Goal: Task Accomplishment & Management: Use online tool/utility

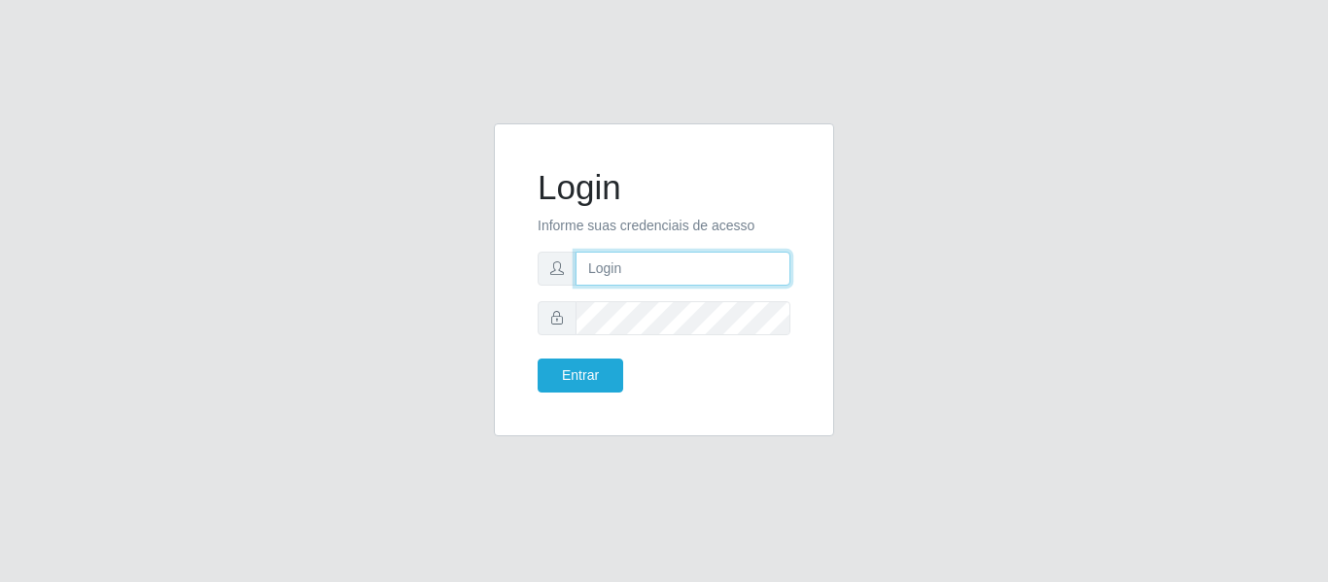
drag, startPoint x: 0, startPoint y: 0, endPoint x: 692, endPoint y: 283, distance: 747.8
click at [701, 278] on input "text" at bounding box center [683, 269] width 215 height 34
type input "[PERSON_NAME][EMAIL_ADDRESS][DOMAIN_NAME]"
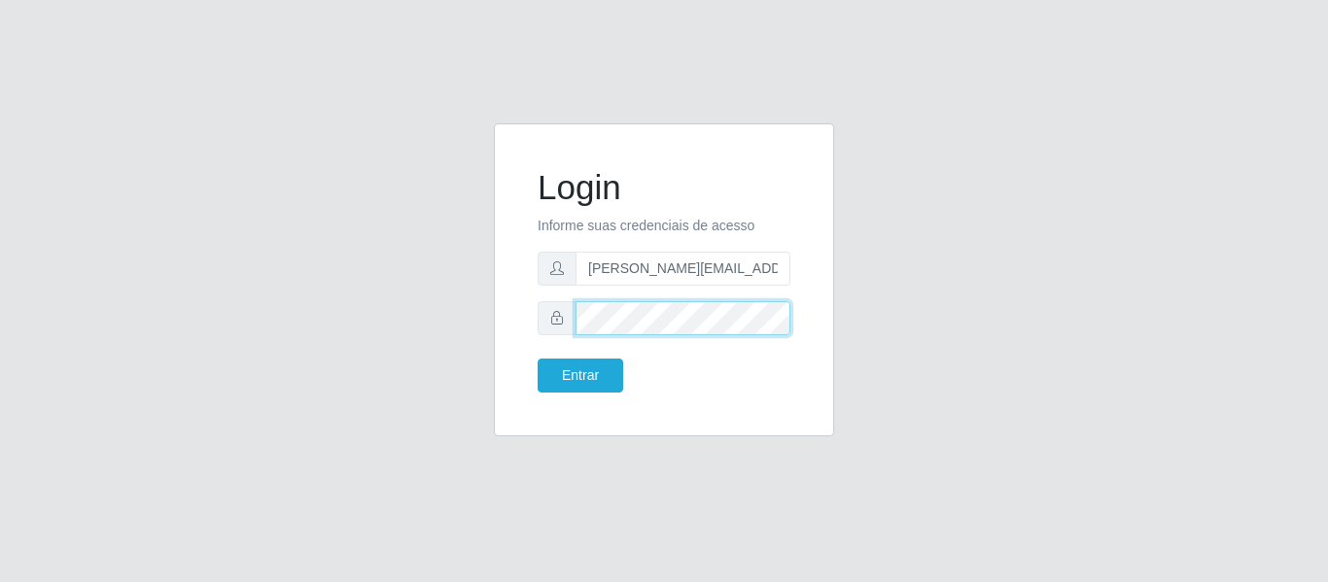
click at [538, 359] on button "Entrar" at bounding box center [581, 376] width 86 height 34
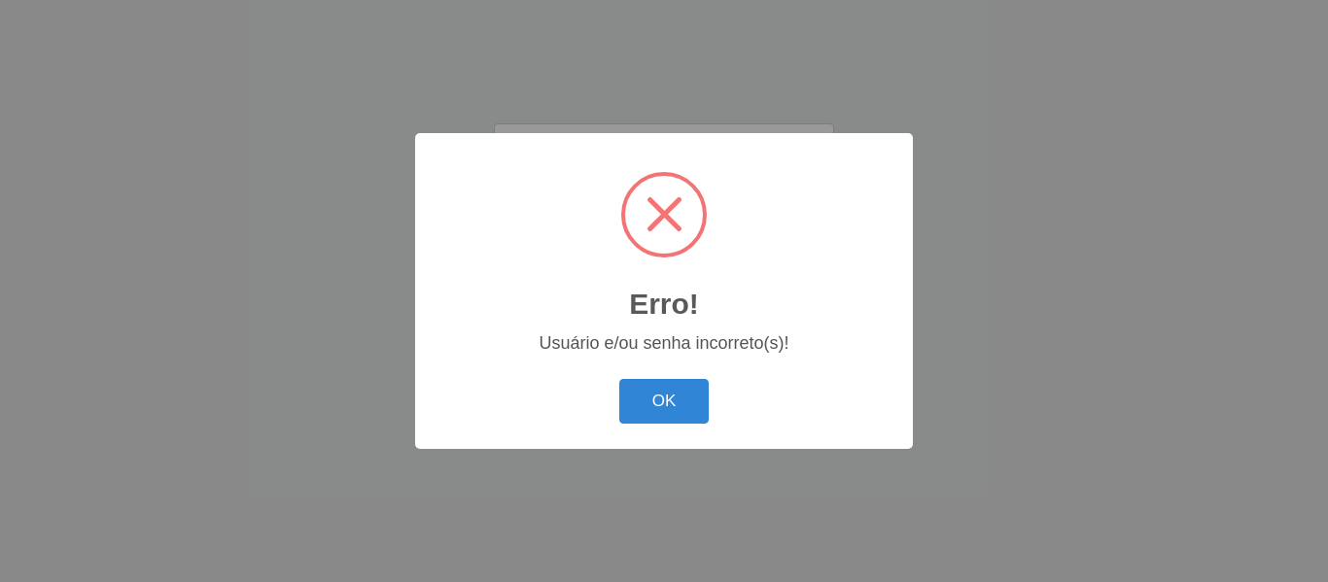
click at [619, 379] on button "OK" at bounding box center [664, 402] width 90 height 46
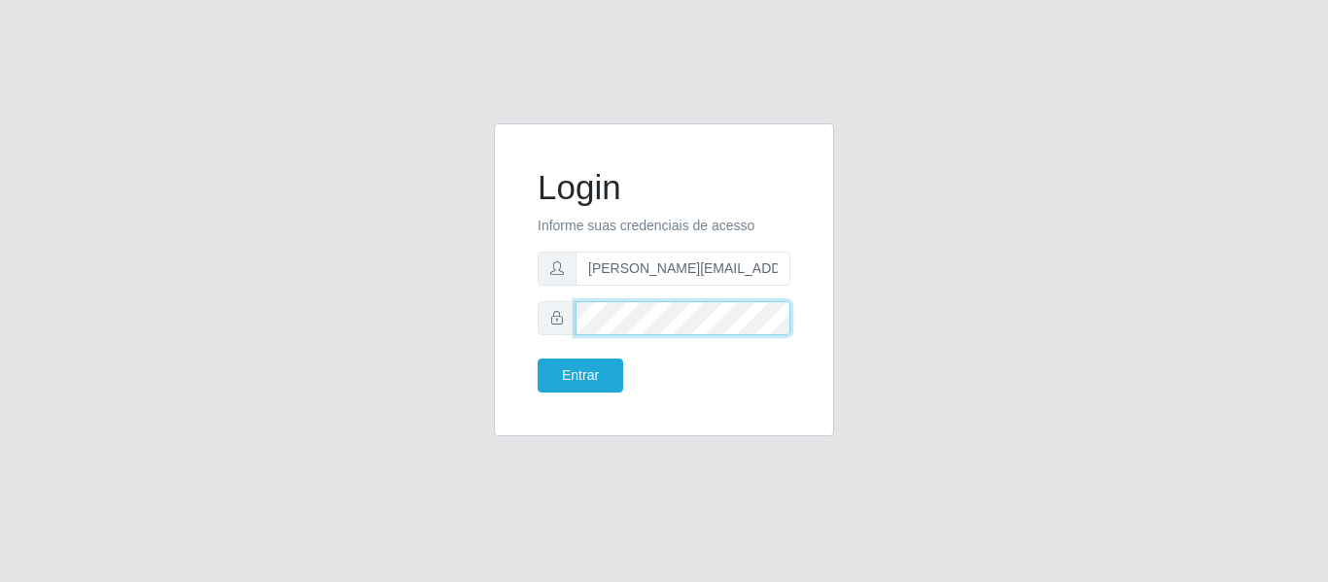
click at [538, 359] on button "Entrar" at bounding box center [581, 376] width 86 height 34
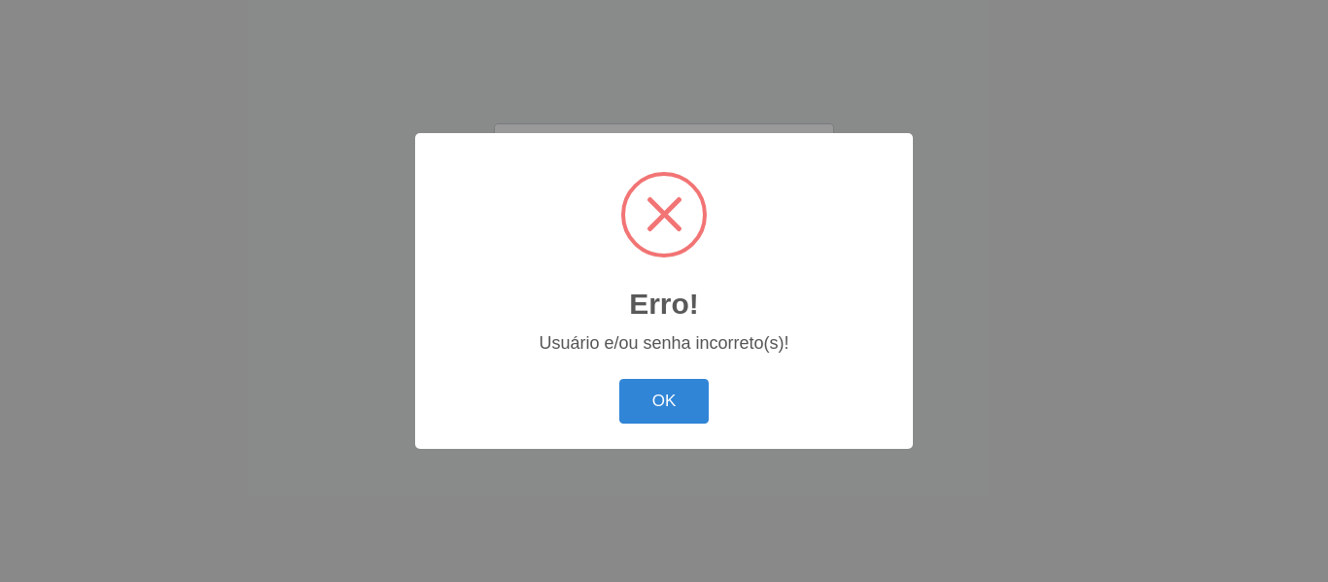
click at [619, 379] on button "OK" at bounding box center [664, 402] width 90 height 46
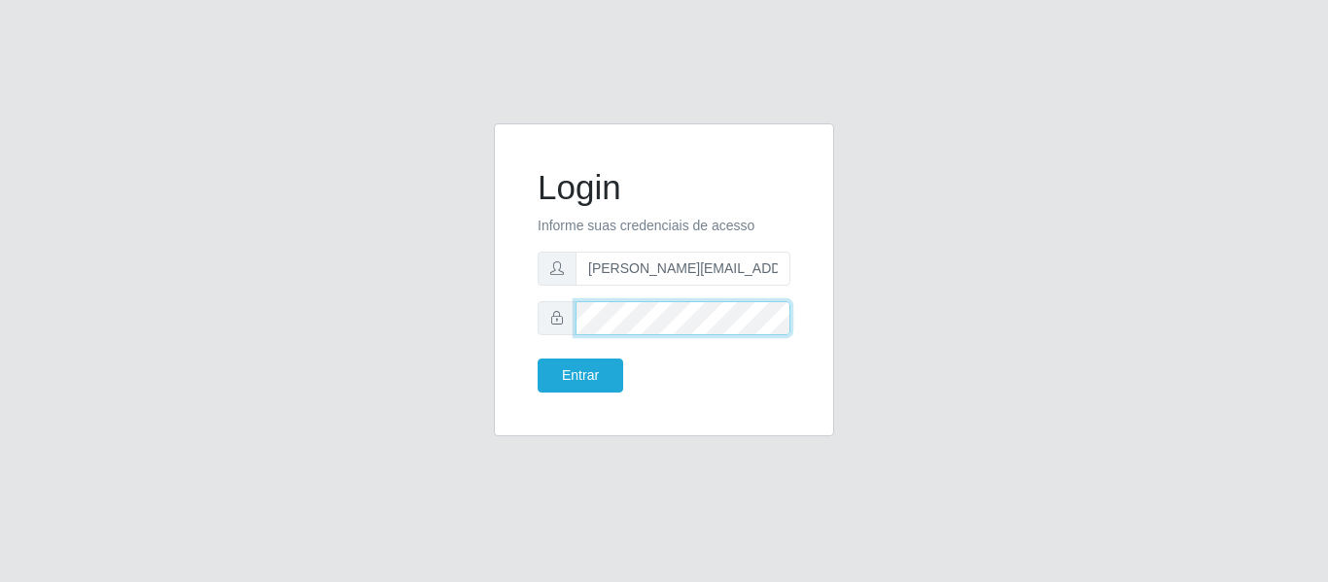
click at [538, 359] on button "Entrar" at bounding box center [581, 376] width 86 height 34
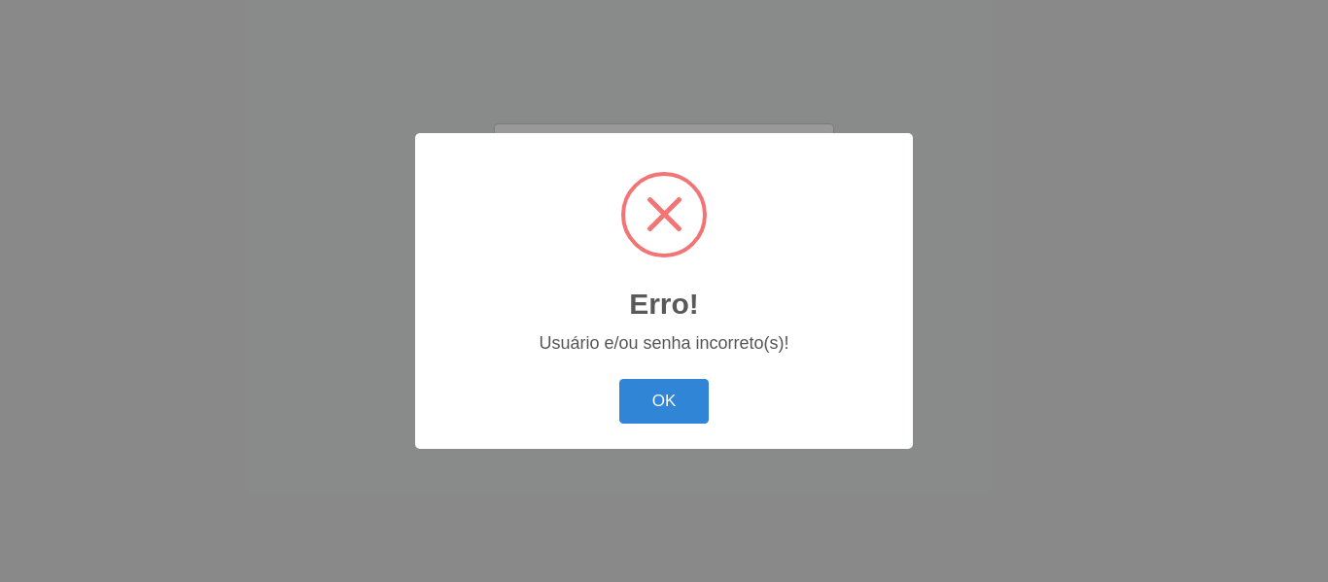
click at [619, 379] on button "OK" at bounding box center [664, 402] width 90 height 46
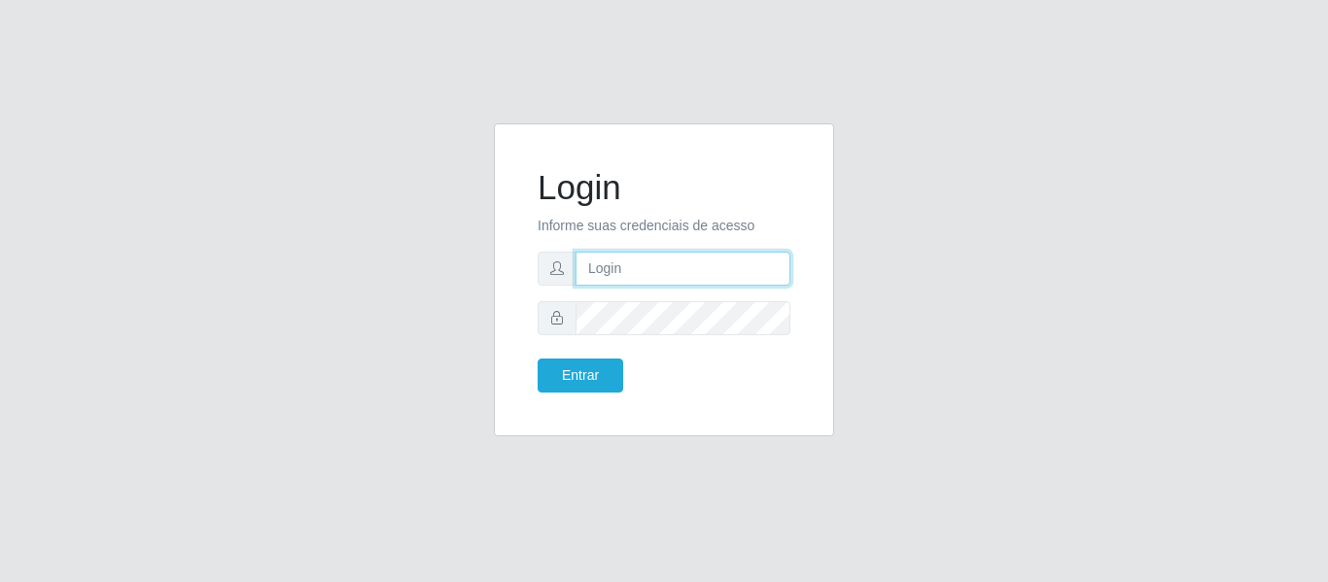
click at [634, 264] on input "text" at bounding box center [683, 269] width 215 height 34
type input "[PERSON_NAME][EMAIL_ADDRESS][DOMAIN_NAME]"
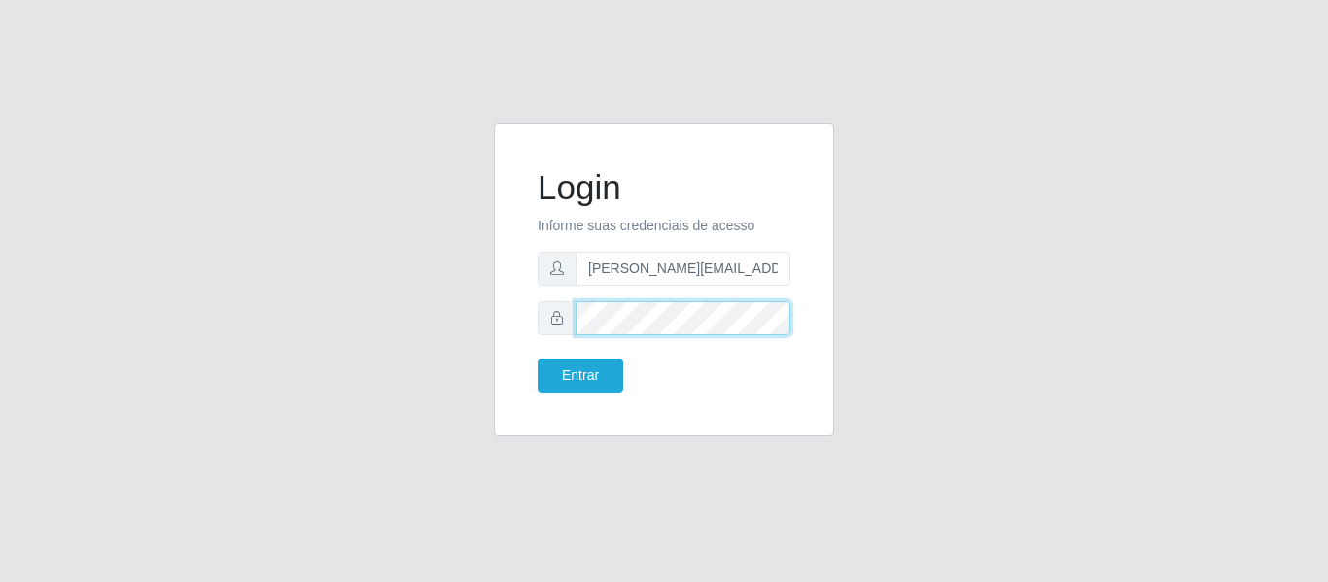
click at [538, 359] on button "Entrar" at bounding box center [581, 376] width 86 height 34
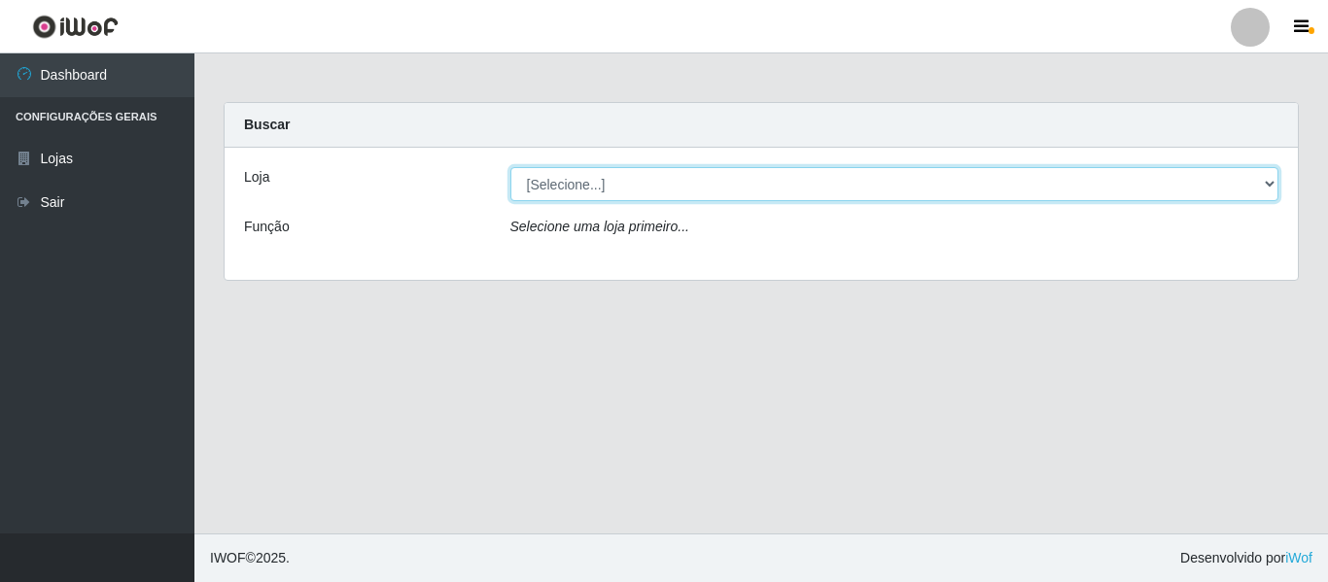
click at [856, 178] on select "[Selecione...] Hiper Queiroz - [GEOGRAPHIC_DATA]" at bounding box center [894, 184] width 769 height 34
select select "497"
click at [510, 167] on select "[Selecione...] Hiper Queiroz - [GEOGRAPHIC_DATA]" at bounding box center [894, 184] width 769 height 34
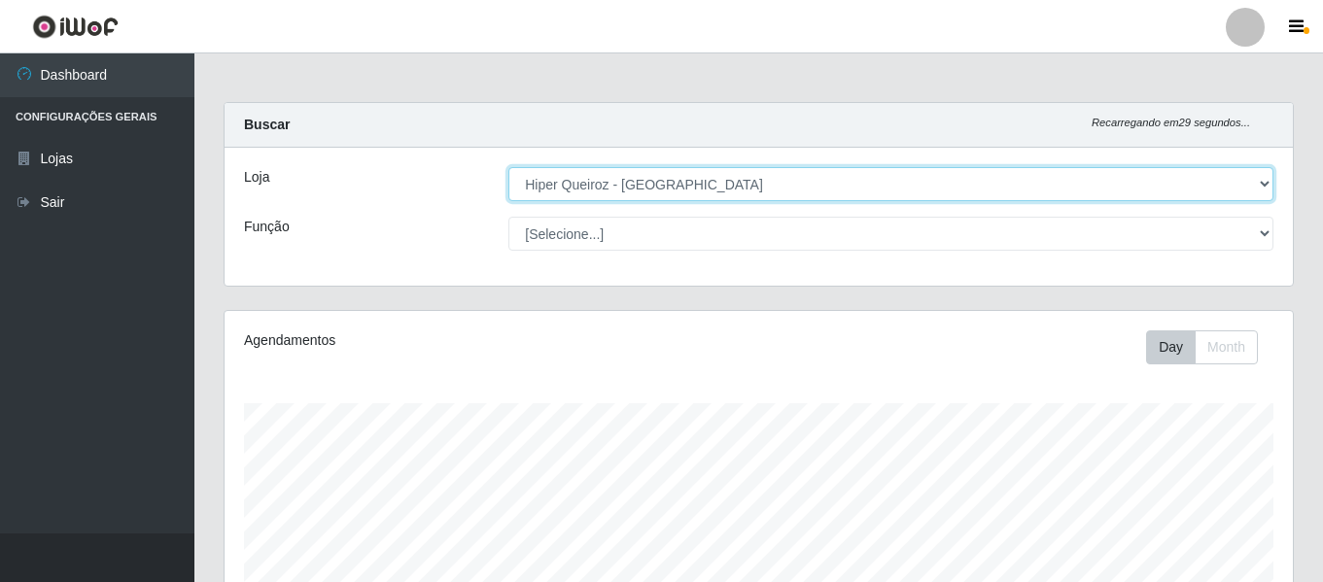
scroll to position [403, 1068]
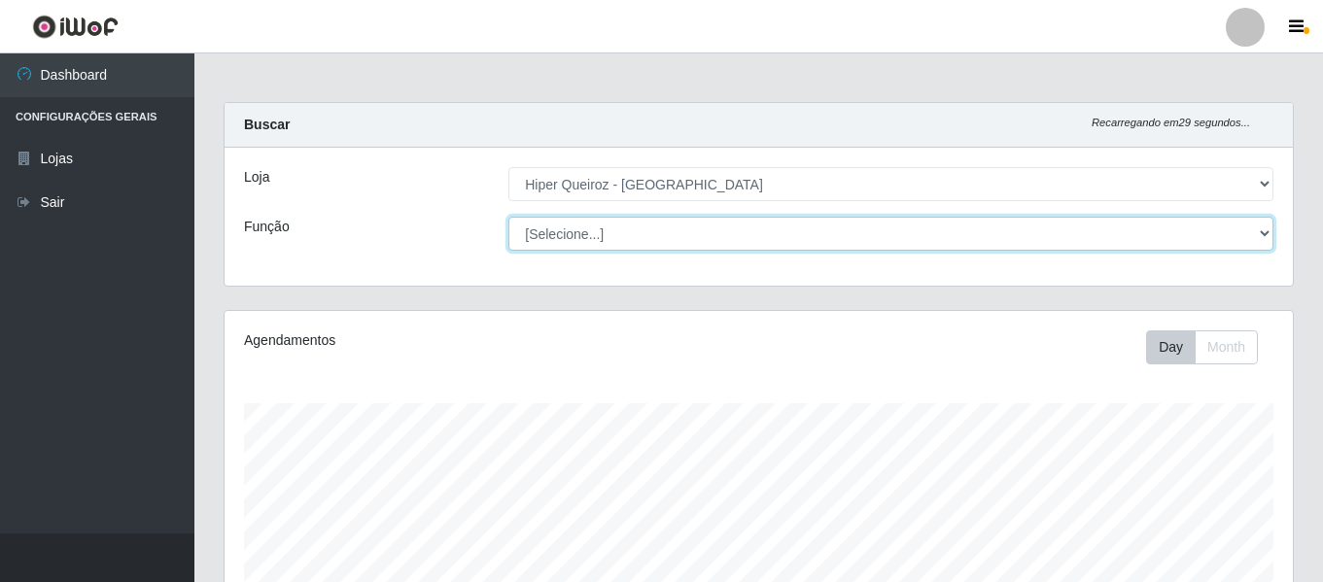
click at [655, 240] on select "[Selecione...] ASG ASG + ASG ++ Embalador Embalador + Embalador ++ Repositor Re…" at bounding box center [890, 234] width 765 height 34
select select "108"
click at [508, 217] on select "[Selecione...] ASG ASG + ASG ++ Embalador Embalador + Embalador ++ Repositor Re…" at bounding box center [890, 234] width 765 height 34
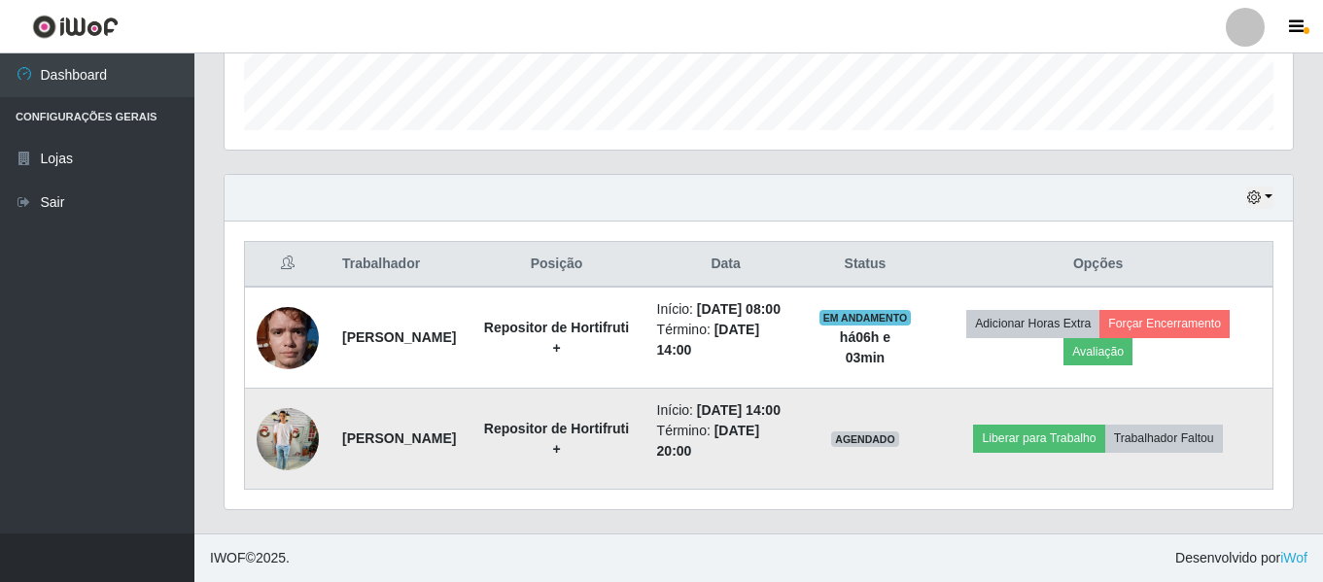
scroll to position [606, 0]
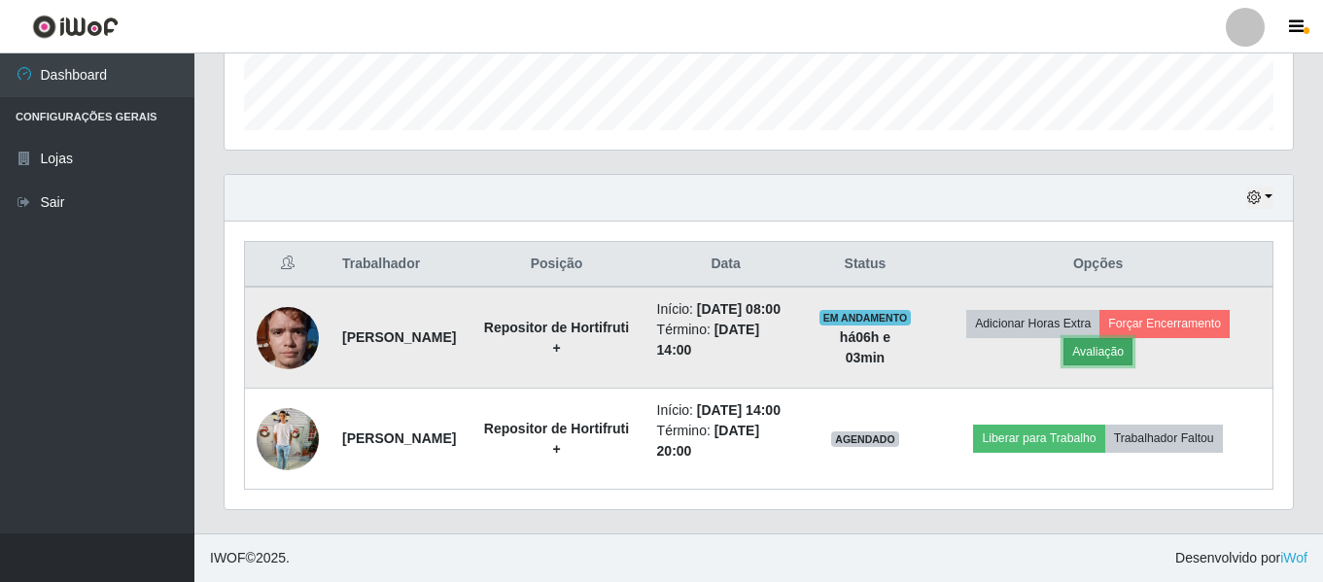
click at [1125, 338] on button "Avaliação" at bounding box center [1098, 351] width 69 height 27
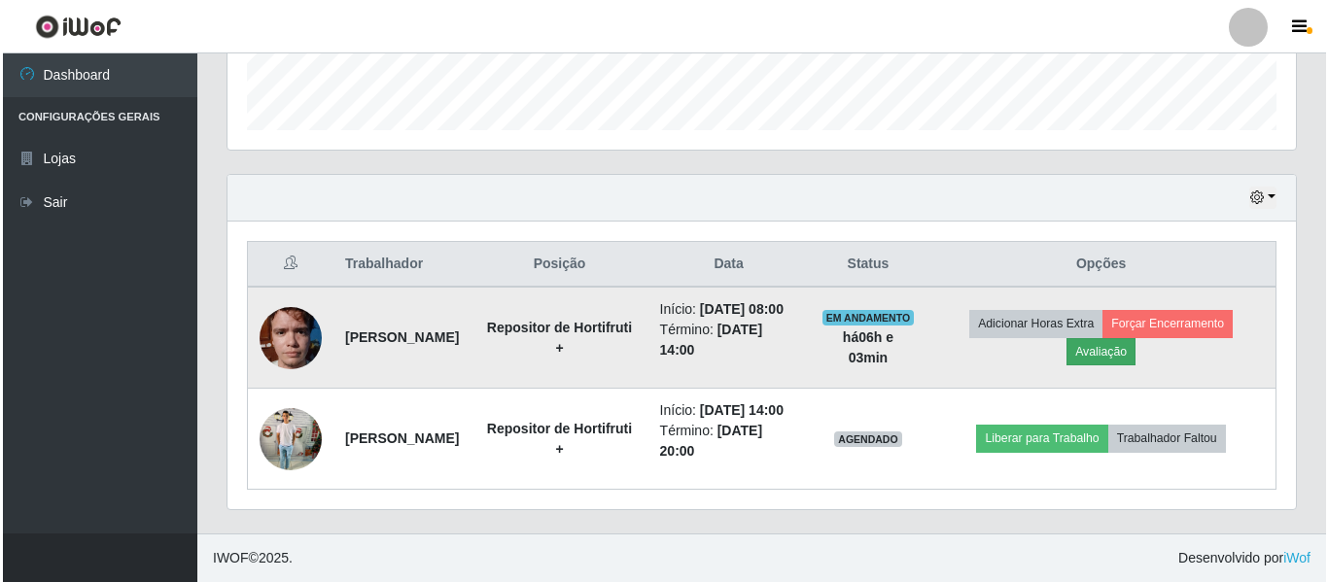
scroll to position [403, 1059]
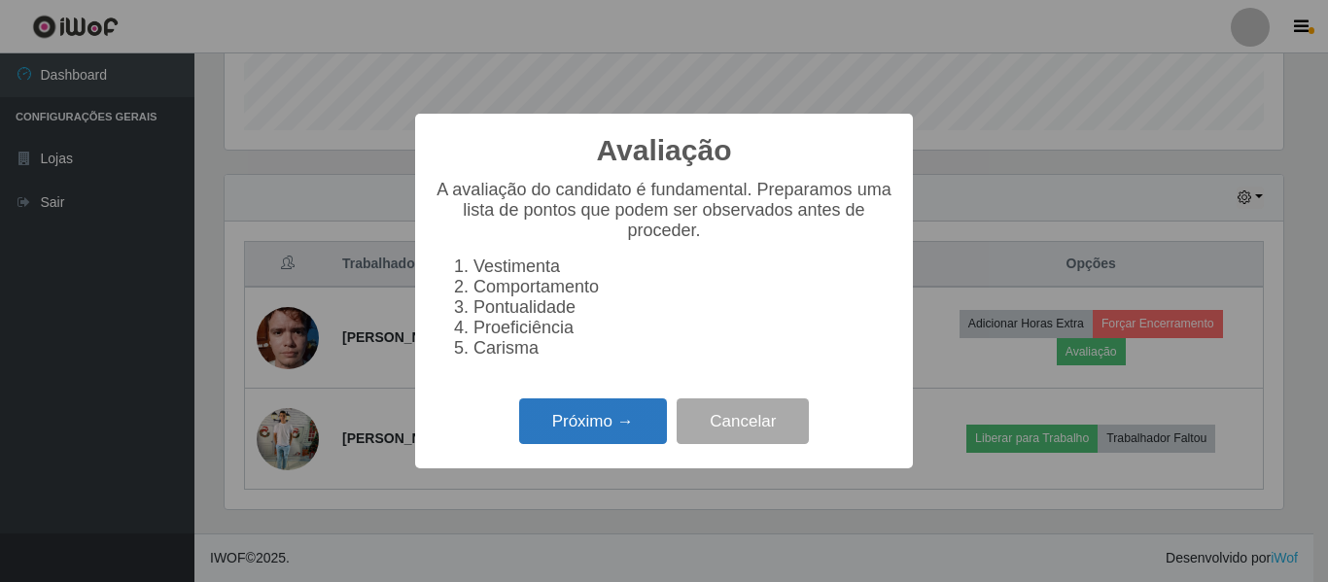
click at [579, 419] on button "Próximo →" at bounding box center [593, 422] width 148 height 46
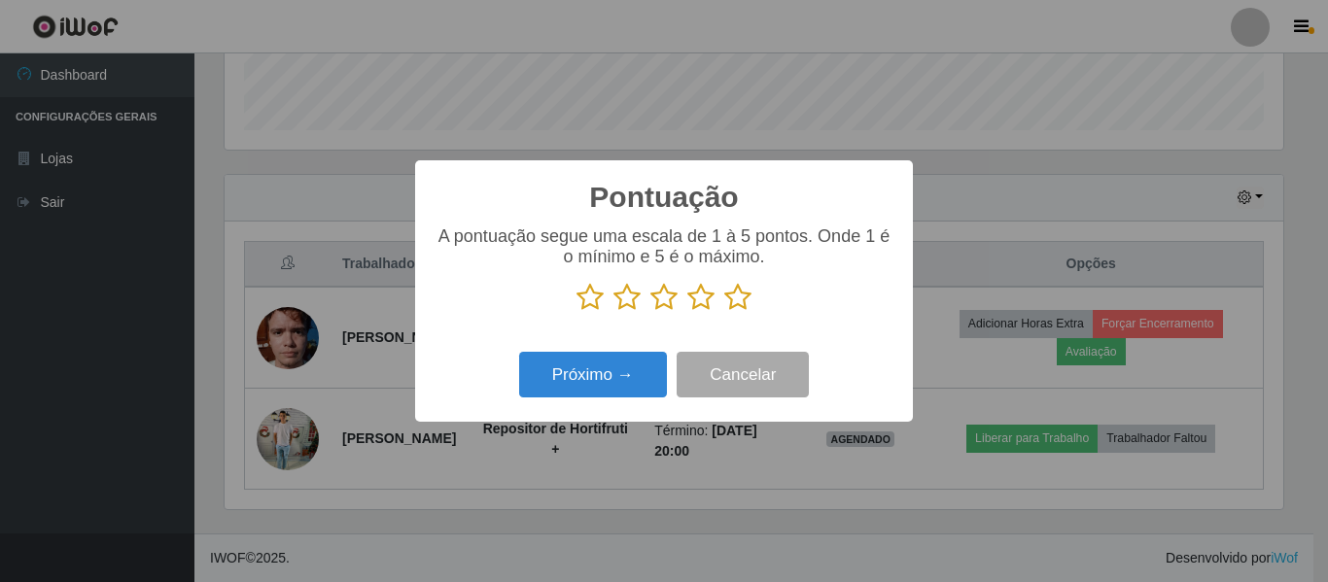
click at [586, 297] on icon at bounding box center [589, 297] width 27 height 29
click at [576, 312] on input "radio" at bounding box center [576, 312] width 0 height 0
click at [616, 297] on icon at bounding box center [626, 297] width 27 height 29
click at [613, 312] on input "radio" at bounding box center [613, 312] width 0 height 0
click at [657, 297] on icon at bounding box center [663, 297] width 27 height 29
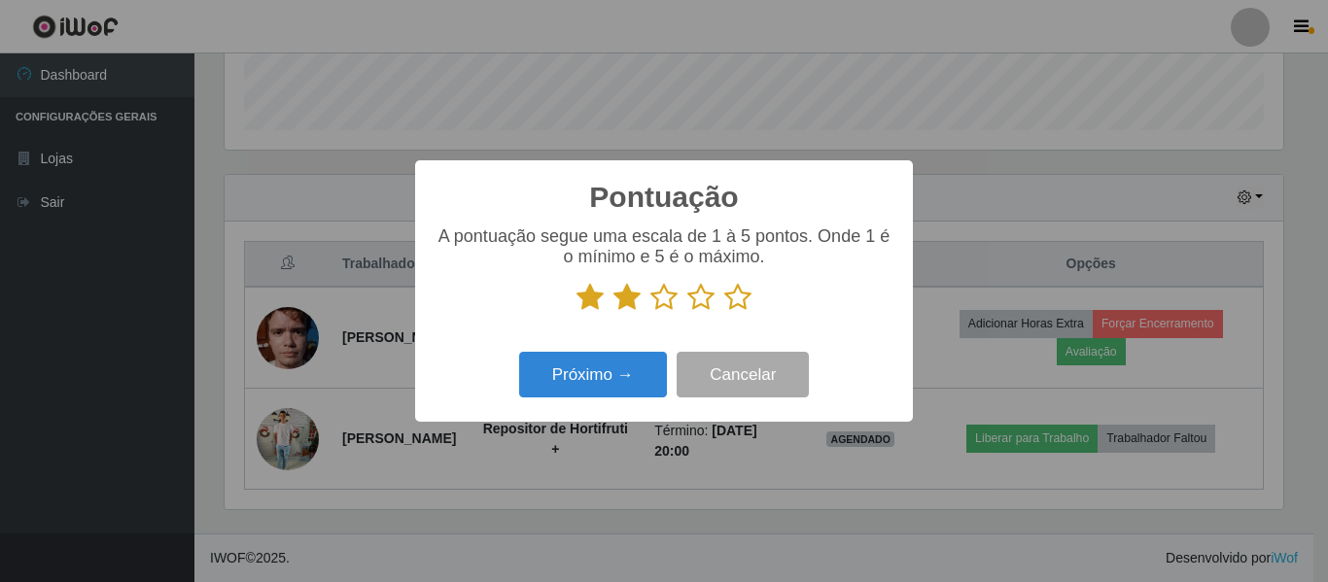
click at [650, 312] on input "radio" at bounding box center [650, 312] width 0 height 0
click at [699, 301] on icon at bounding box center [700, 297] width 27 height 29
click at [687, 312] on input "radio" at bounding box center [687, 312] width 0 height 0
click at [607, 372] on button "Próximo →" at bounding box center [593, 375] width 148 height 46
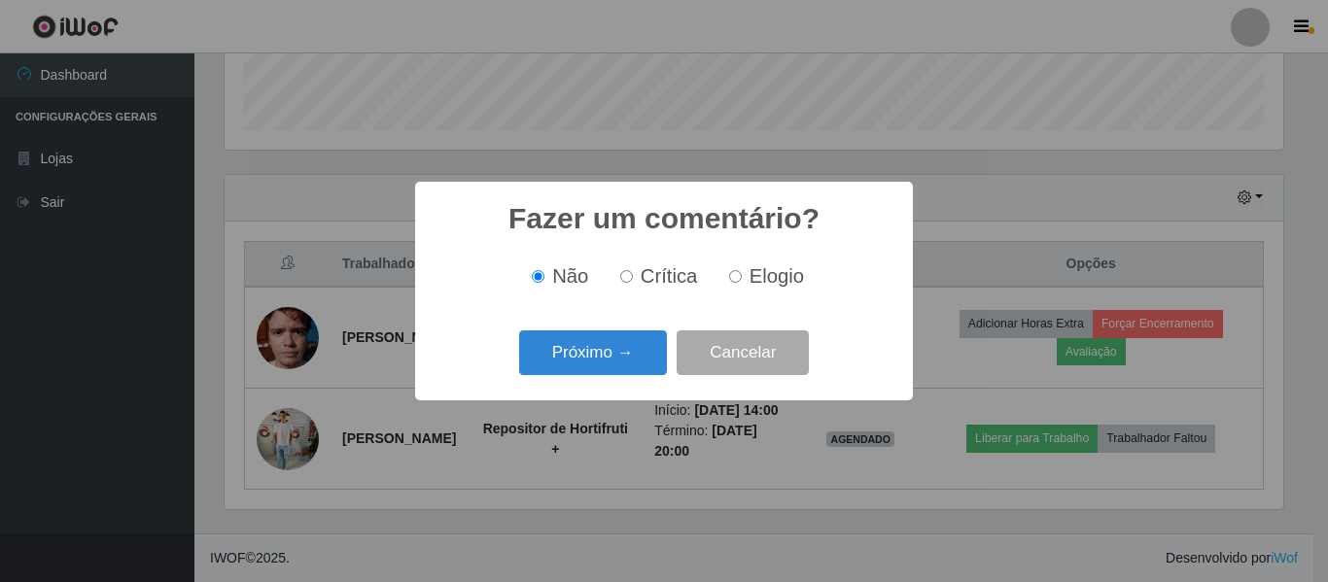
click at [636, 285] on label "Crítica" at bounding box center [655, 276] width 86 height 22
click at [633, 283] on input "Crítica" at bounding box center [626, 276] width 13 height 13
radio input "true"
click at [731, 275] on input "Elogio" at bounding box center [735, 276] width 13 height 13
radio input "true"
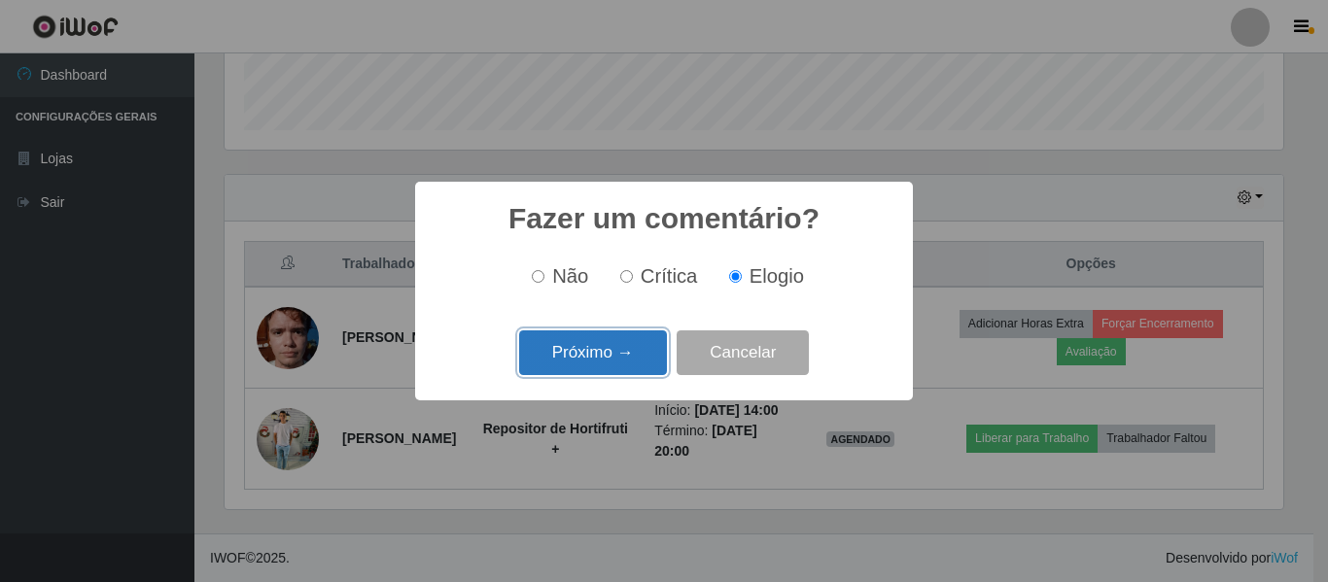
click at [626, 350] on button "Próximo →" at bounding box center [593, 354] width 148 height 46
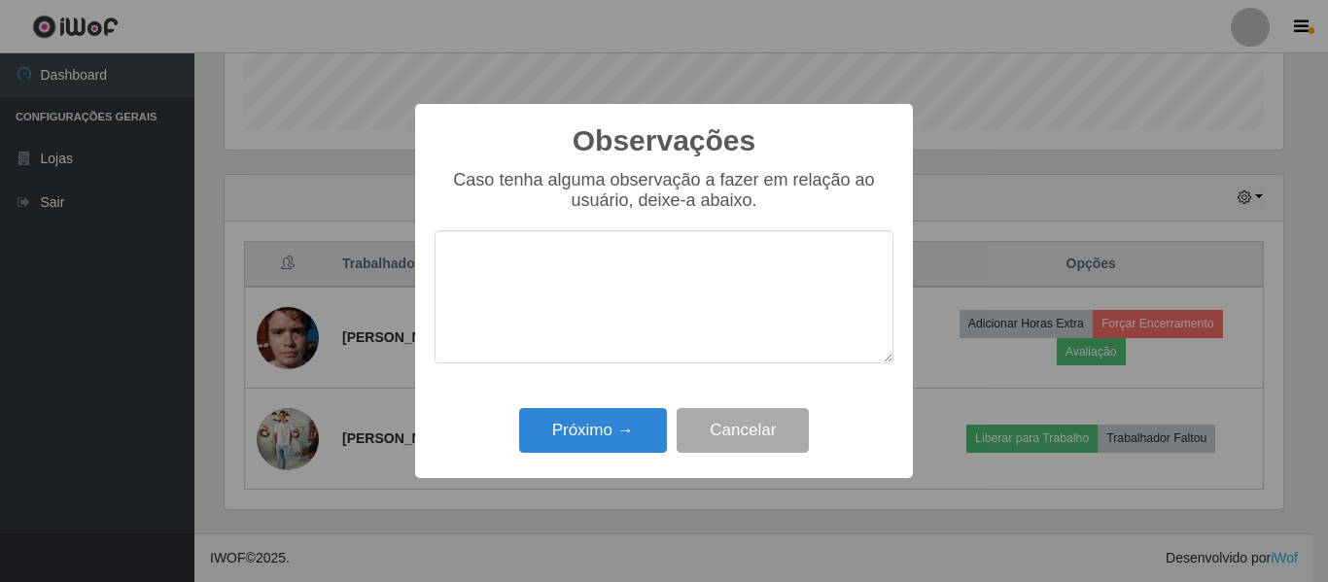
click at [506, 232] on div "Caso tenha alguma observação a fazer em relação ao usuário, deixe-a abaixo." at bounding box center [664, 276] width 459 height 213
click at [645, 309] on textarea at bounding box center [664, 296] width 459 height 133
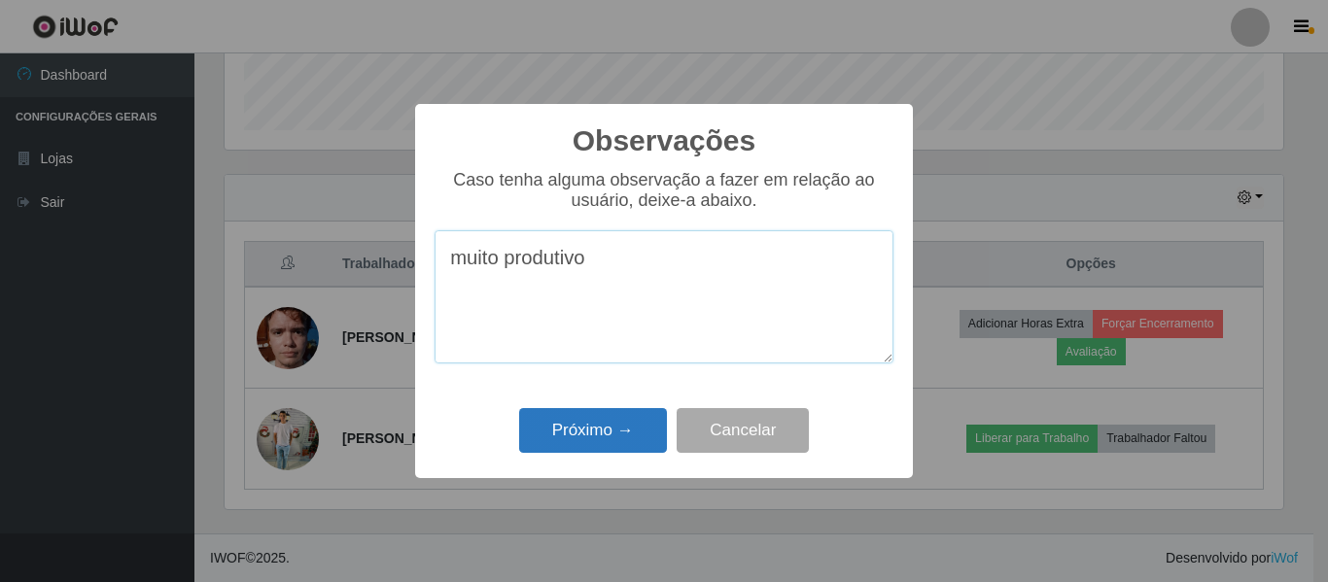
type textarea "muito produtivo"
click at [661, 438] on button "Próximo →" at bounding box center [593, 431] width 148 height 46
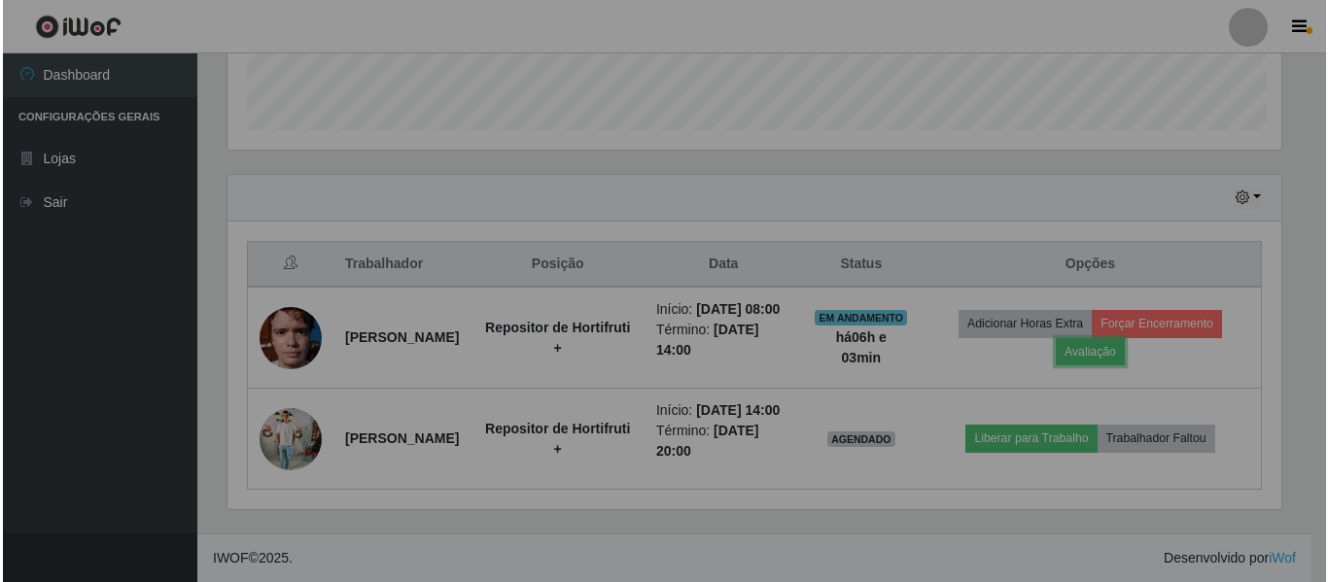
scroll to position [403, 1068]
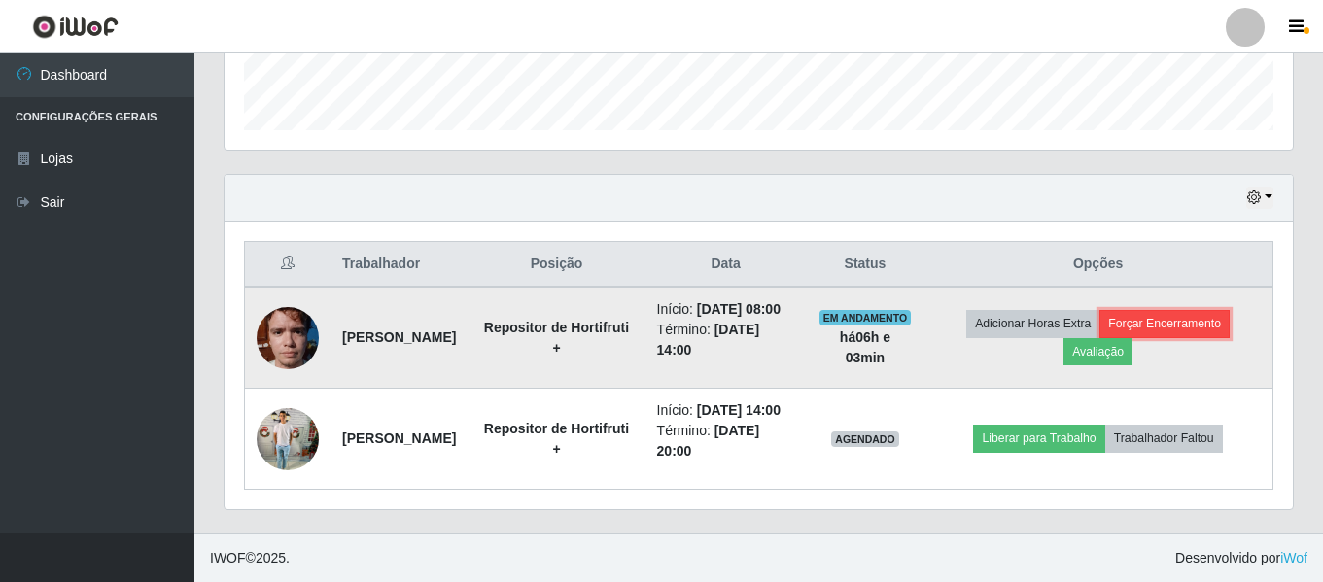
click at [1189, 310] on button "Forçar Encerramento" at bounding box center [1165, 323] width 130 height 27
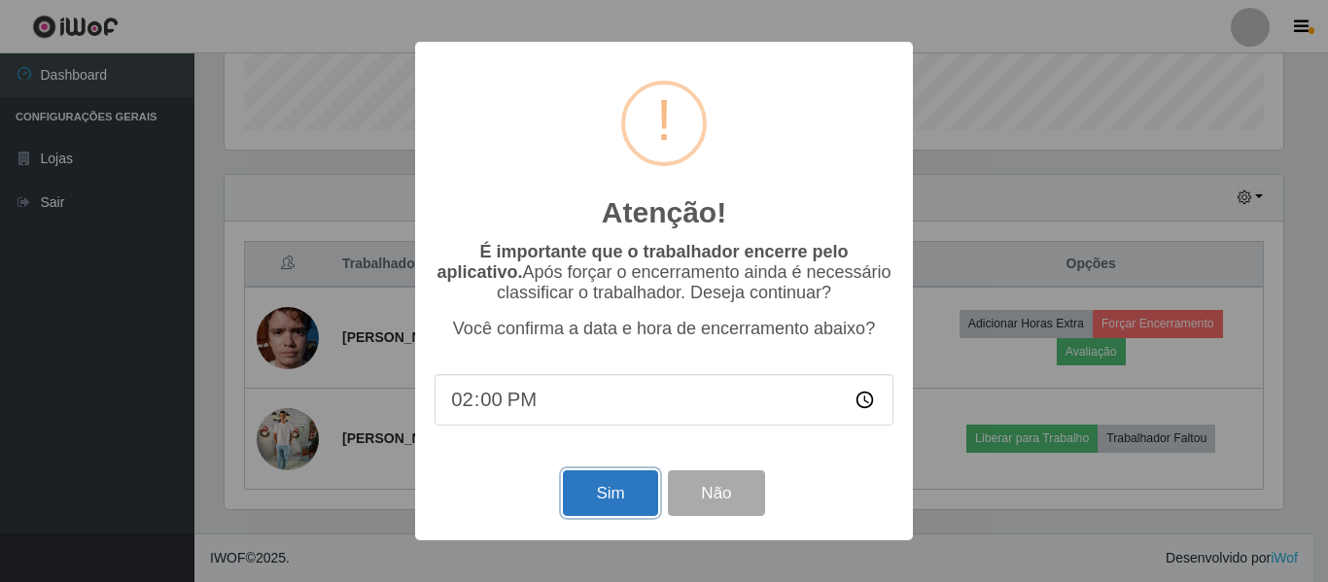
click at [607, 507] on button "Sim" at bounding box center [610, 494] width 94 height 46
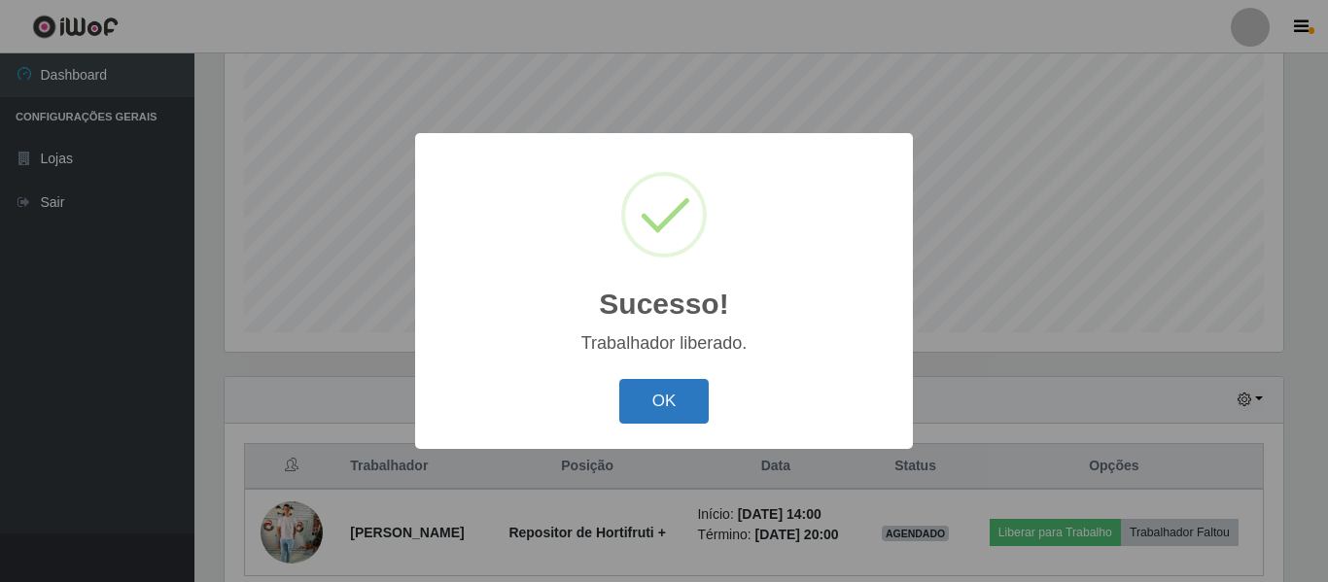
click at [654, 417] on button "OK" at bounding box center [664, 402] width 90 height 46
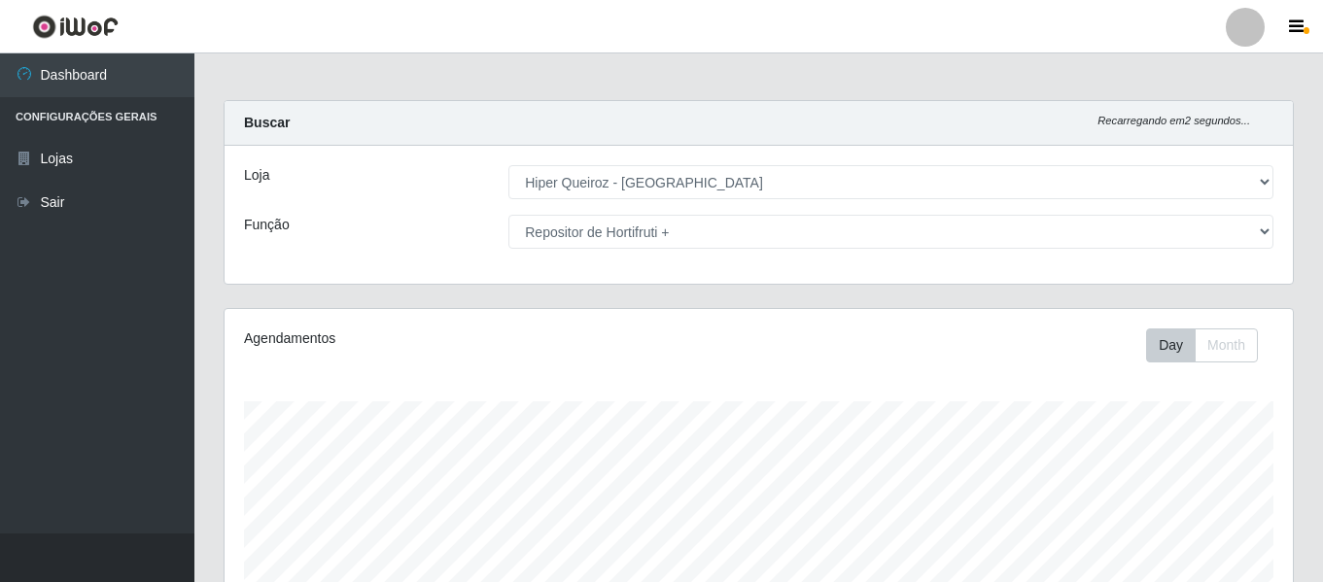
scroll to position [0, 0]
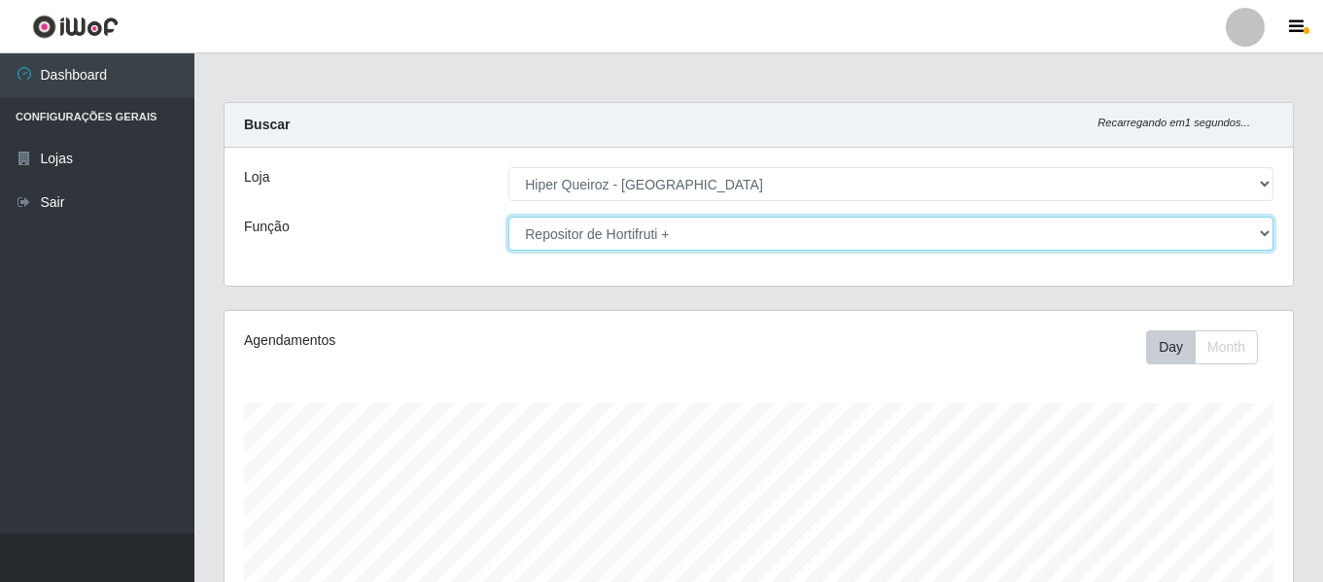
click at [1266, 236] on select "[Selecione...] ASG ASG + ASG ++ Embalador Embalador + Embalador ++ Repositor Re…" at bounding box center [890, 234] width 765 height 34
click at [508, 217] on select "[Selecione...] ASG ASG + ASG ++ Embalador Embalador + Embalador ++ Repositor Re…" at bounding box center [890, 234] width 765 height 34
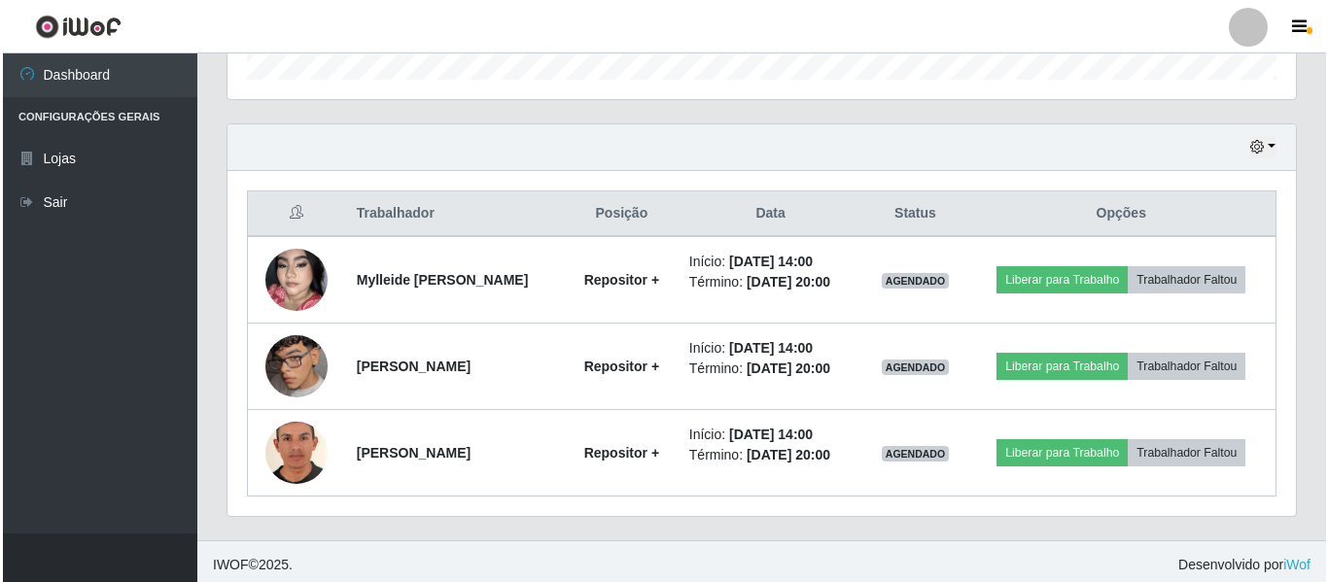
scroll to position [622, 0]
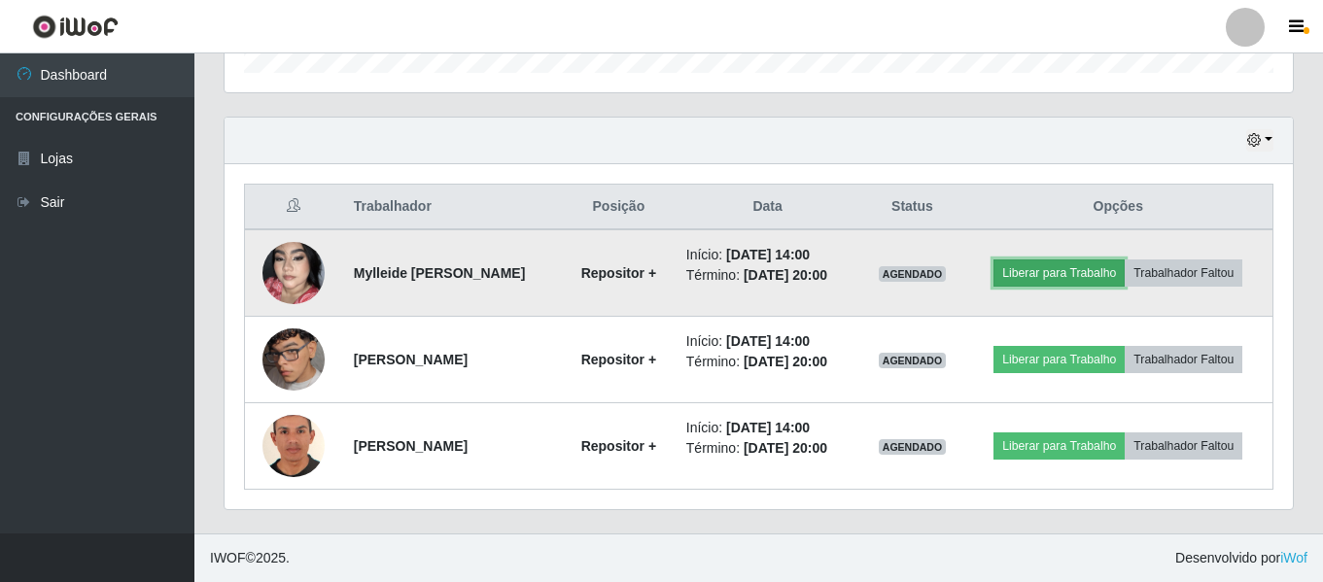
click at [1100, 272] on button "Liberar para Trabalho" at bounding box center [1059, 273] width 131 height 27
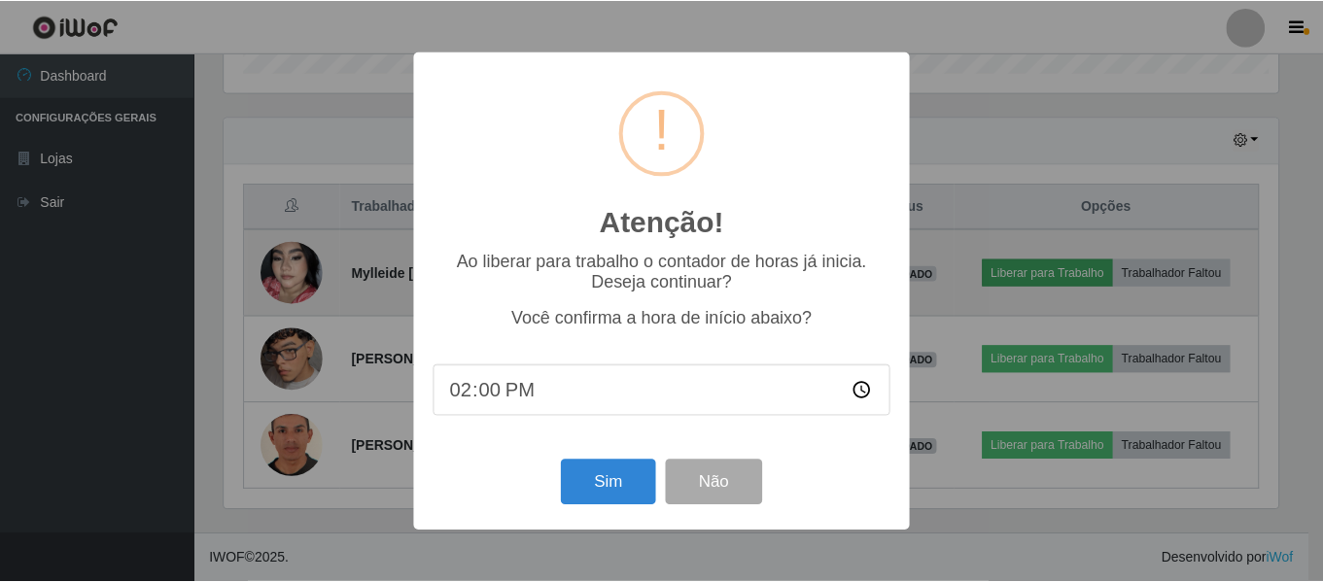
scroll to position [403, 1059]
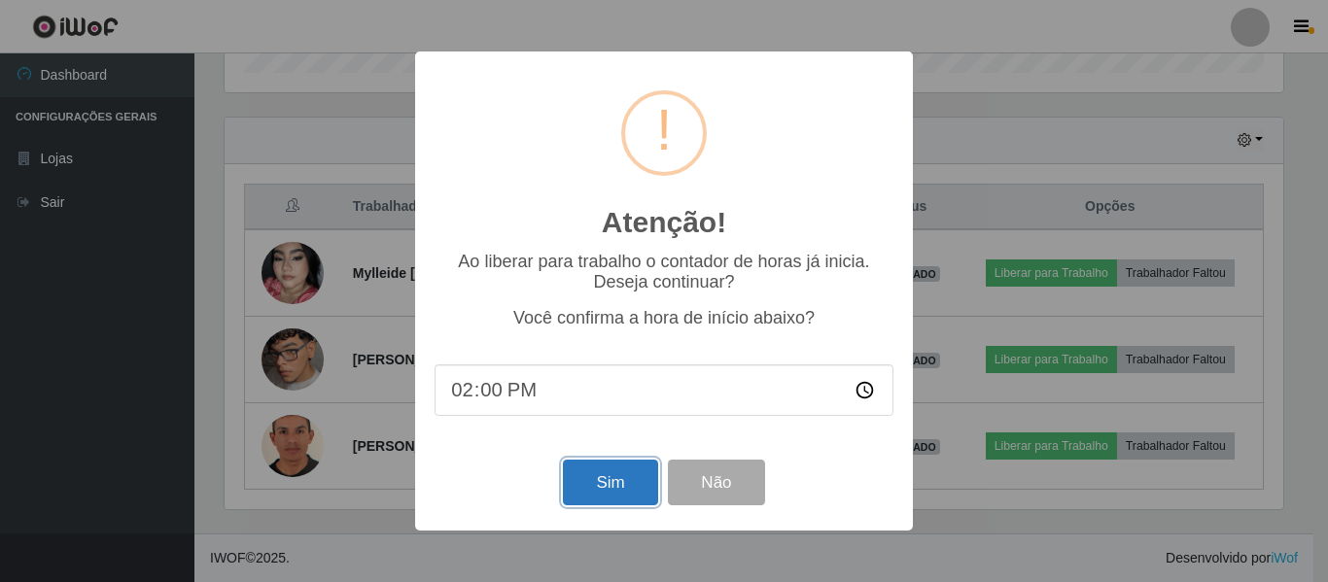
click at [640, 493] on button "Sim" at bounding box center [610, 483] width 94 height 46
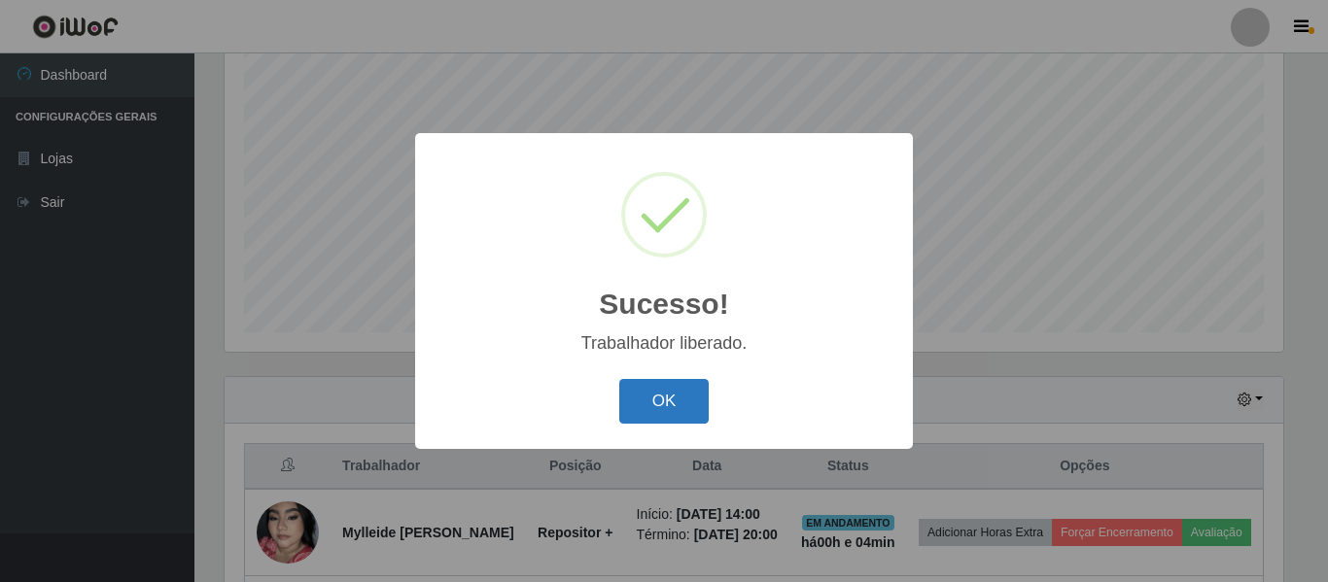
click at [653, 416] on button "OK" at bounding box center [664, 402] width 90 height 46
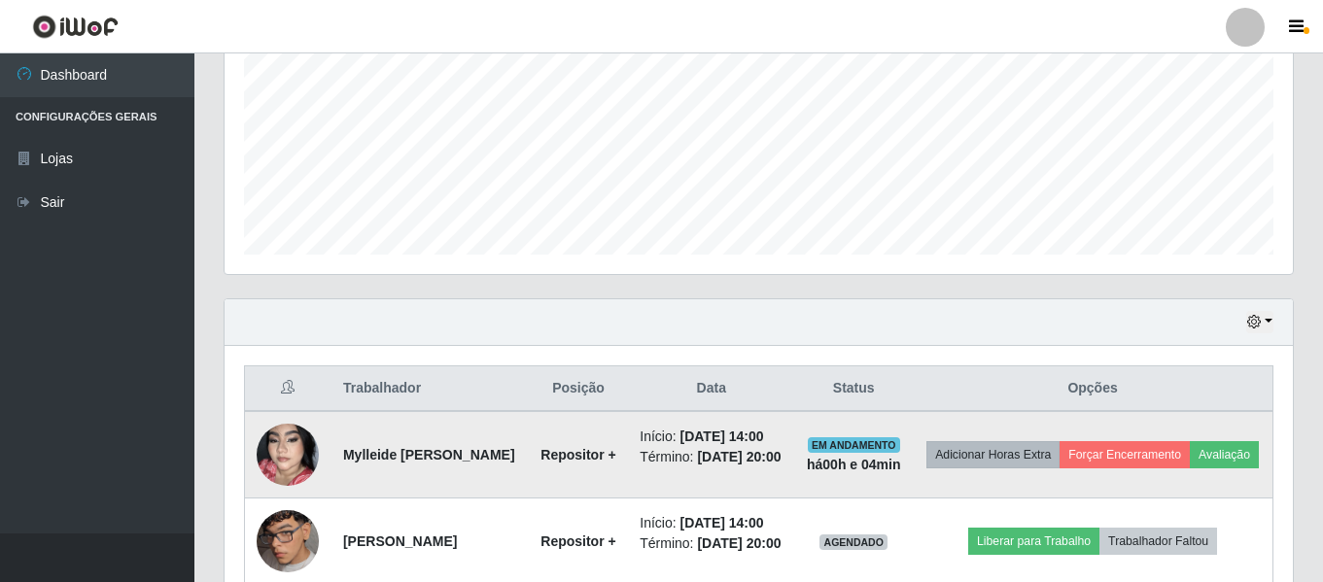
scroll to position [557, 0]
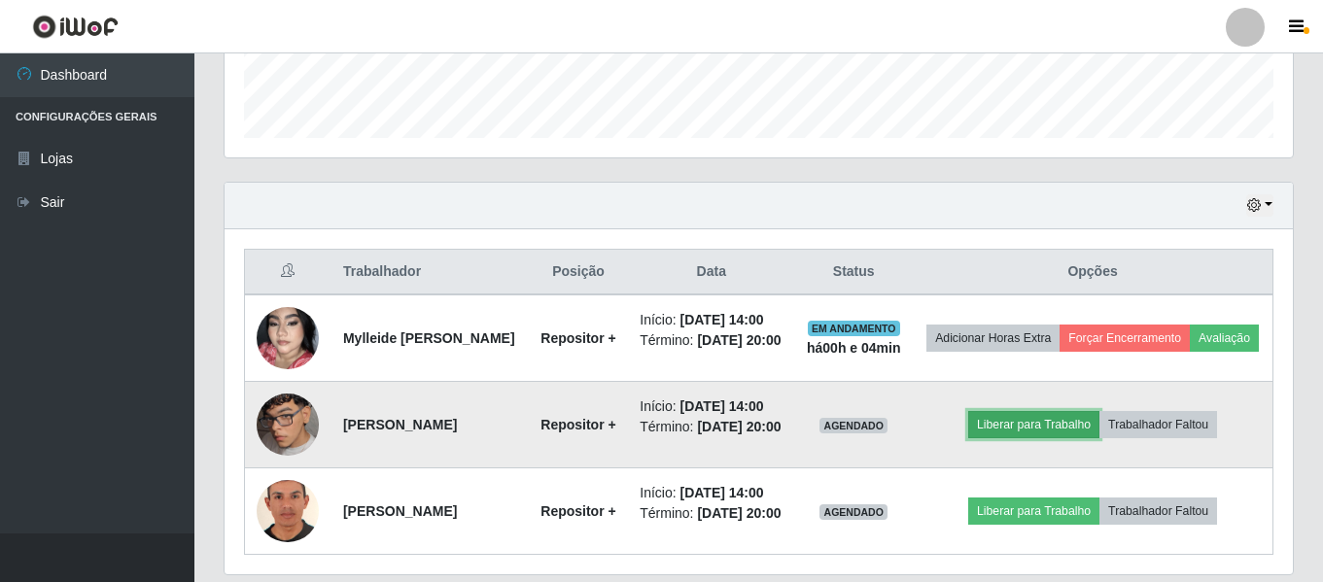
click at [1084, 438] on button "Liberar para Trabalho" at bounding box center [1033, 424] width 131 height 27
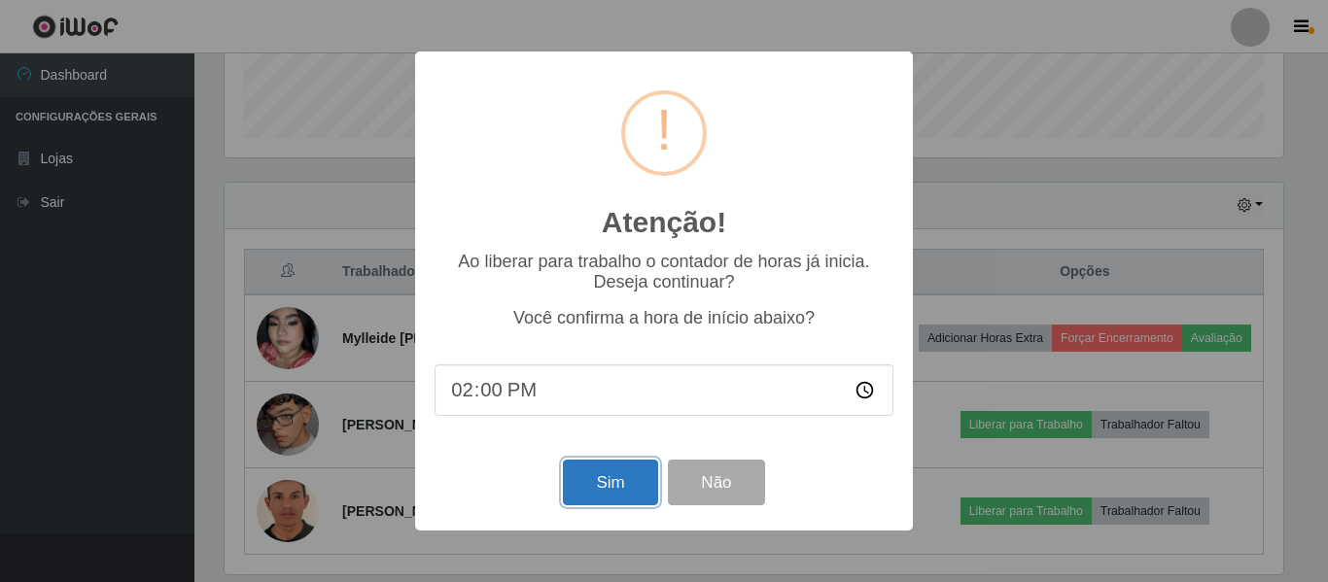
click at [611, 487] on button "Sim" at bounding box center [610, 483] width 94 height 46
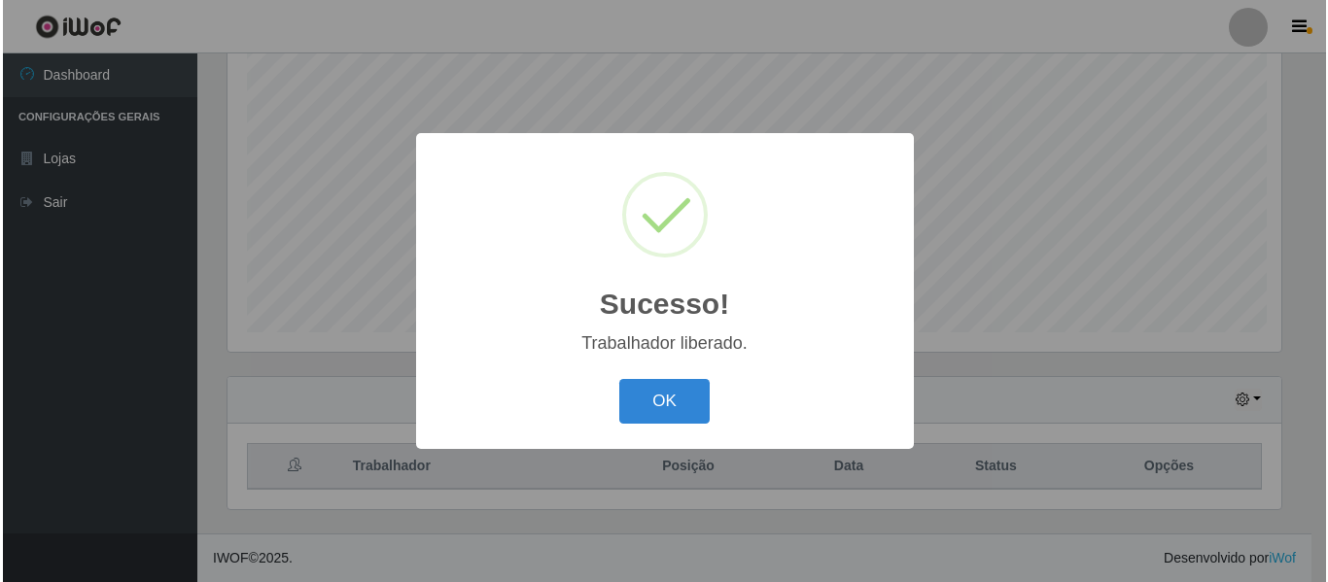
scroll to position [0, 0]
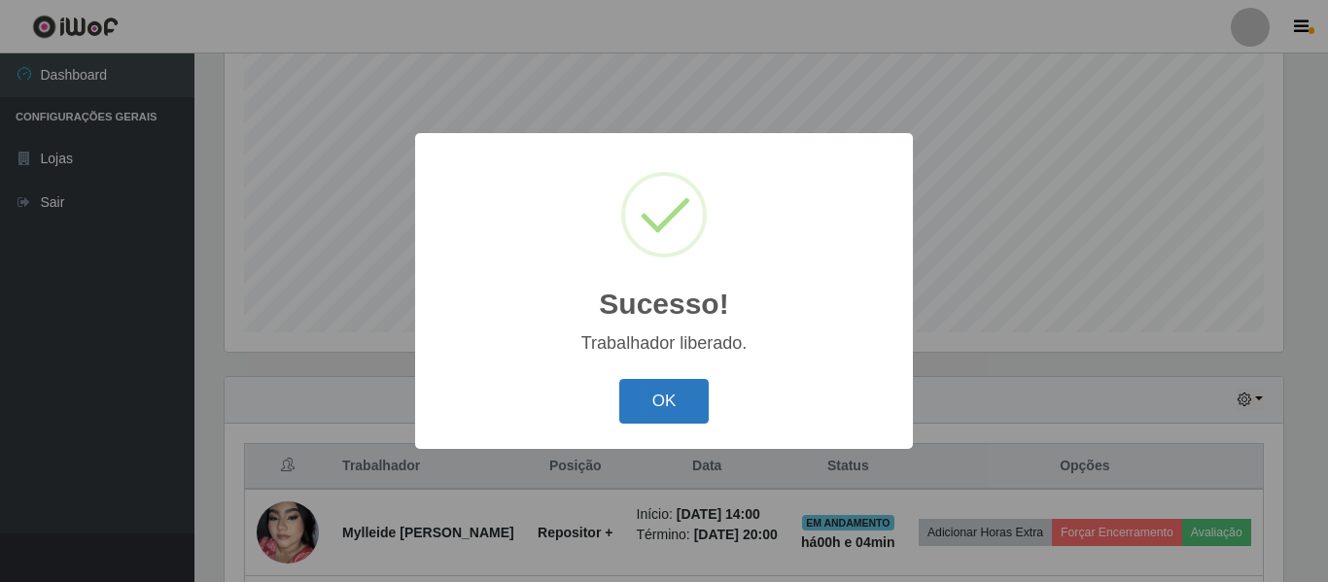
click at [644, 412] on button "OK" at bounding box center [664, 402] width 90 height 46
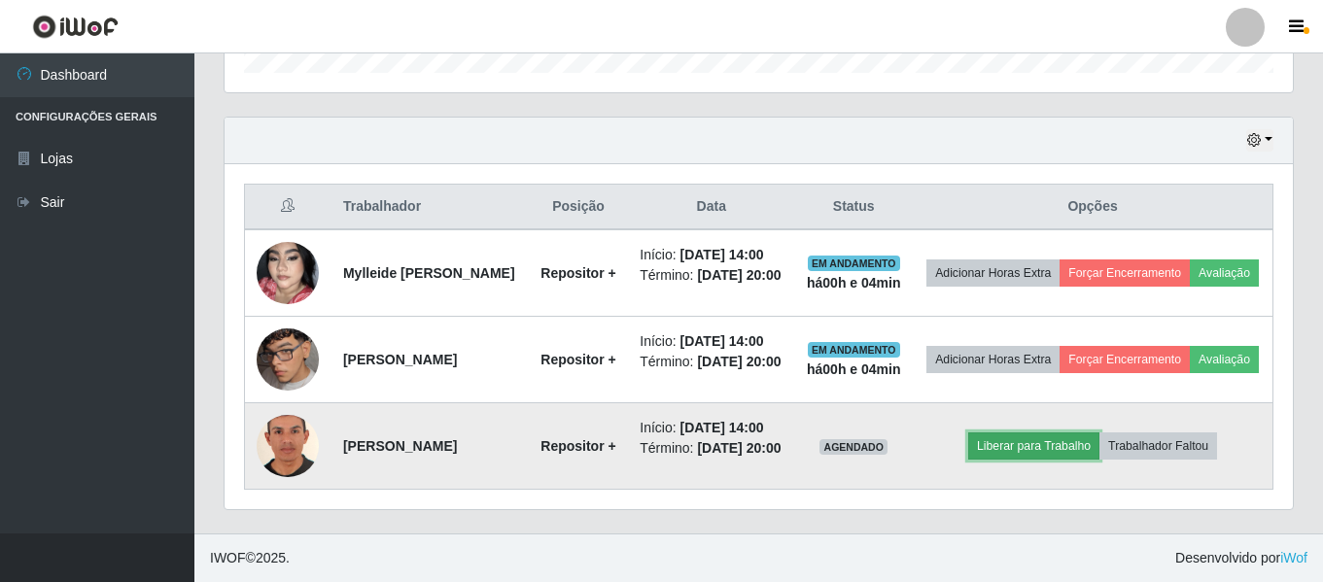
click at [1041, 450] on button "Liberar para Trabalho" at bounding box center [1033, 446] width 131 height 27
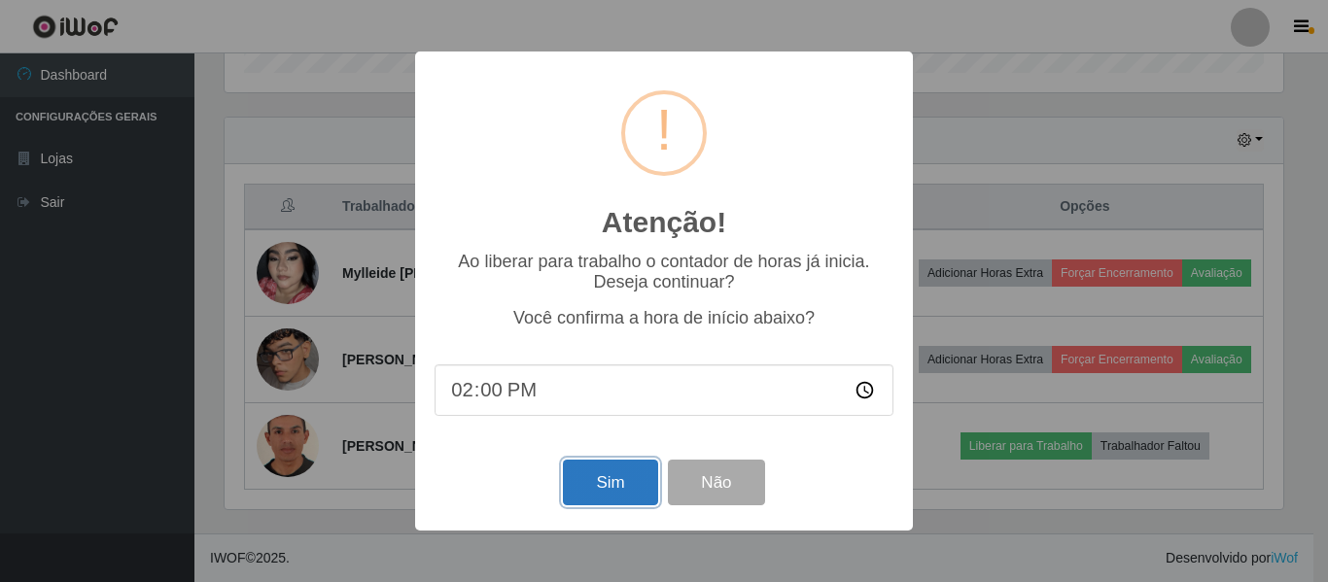
click at [578, 474] on button "Sim" at bounding box center [610, 483] width 94 height 46
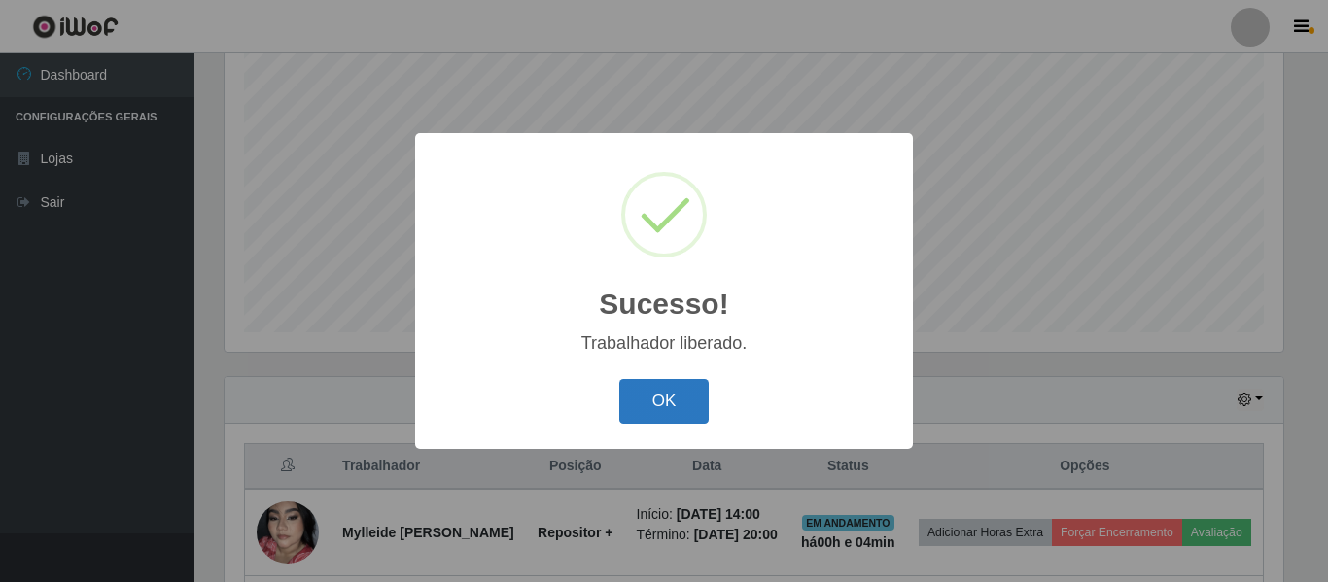
click at [686, 394] on button "OK" at bounding box center [664, 402] width 90 height 46
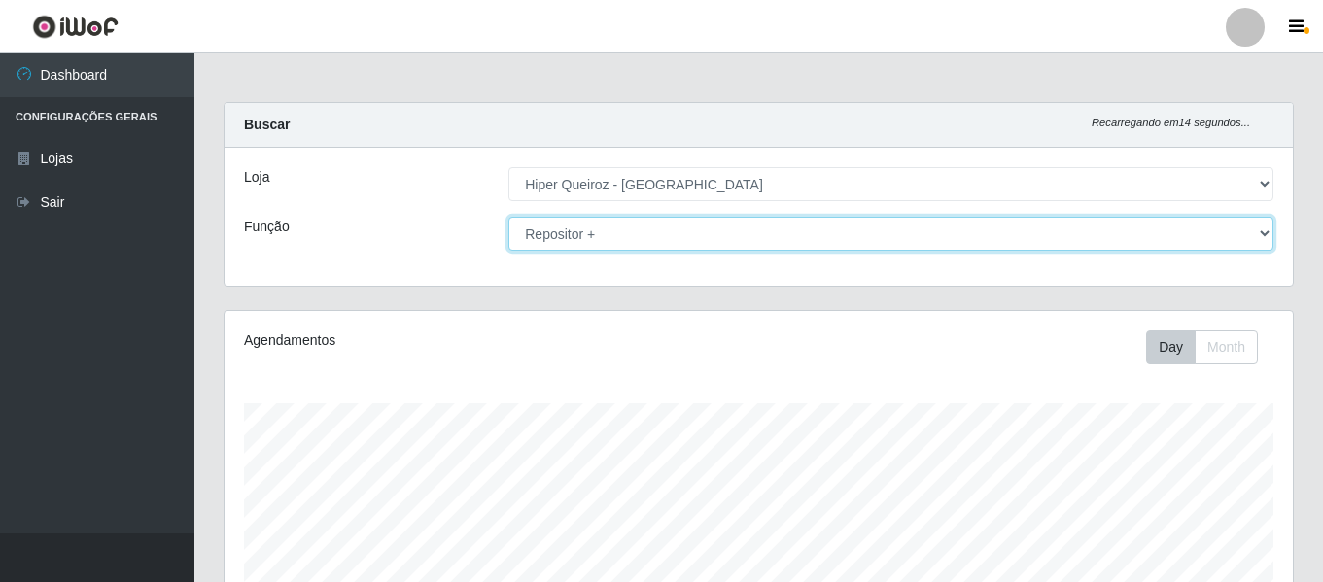
click at [1271, 230] on select "[Selecione...] ASG ASG + ASG ++ Embalador Embalador + Embalador ++ Repositor Re…" at bounding box center [890, 234] width 765 height 34
select select "108"
click at [508, 217] on select "[Selecione...] ASG ASG + ASG ++ Embalador Embalador + Embalador ++ Repositor Re…" at bounding box center [890, 234] width 765 height 34
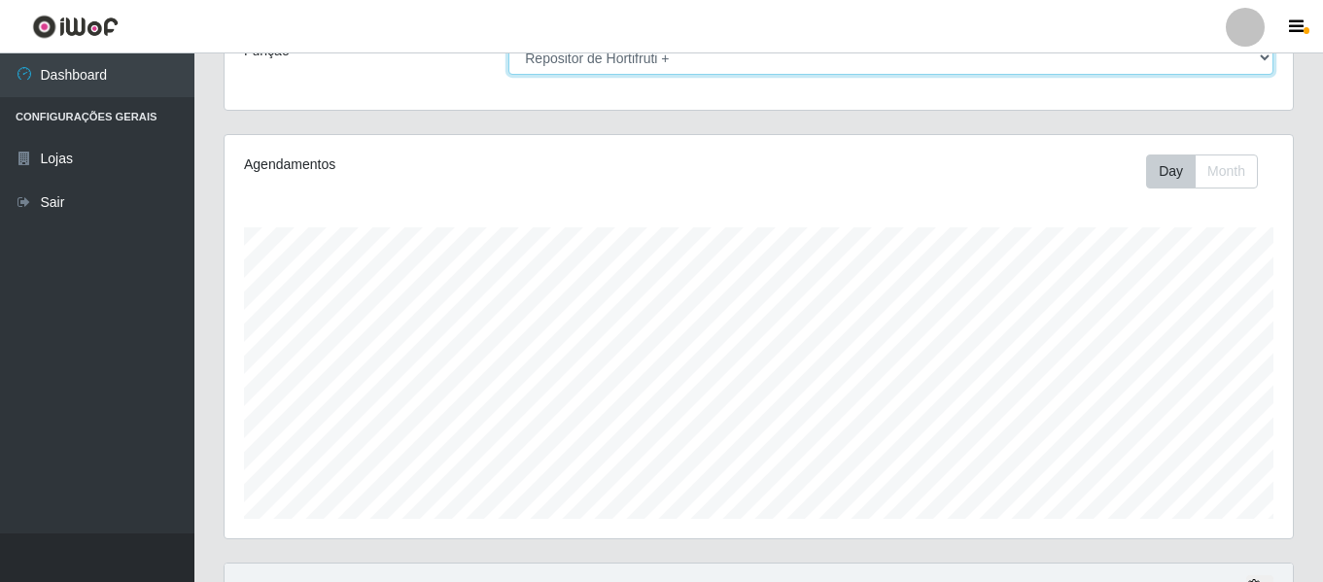
scroll to position [464, 0]
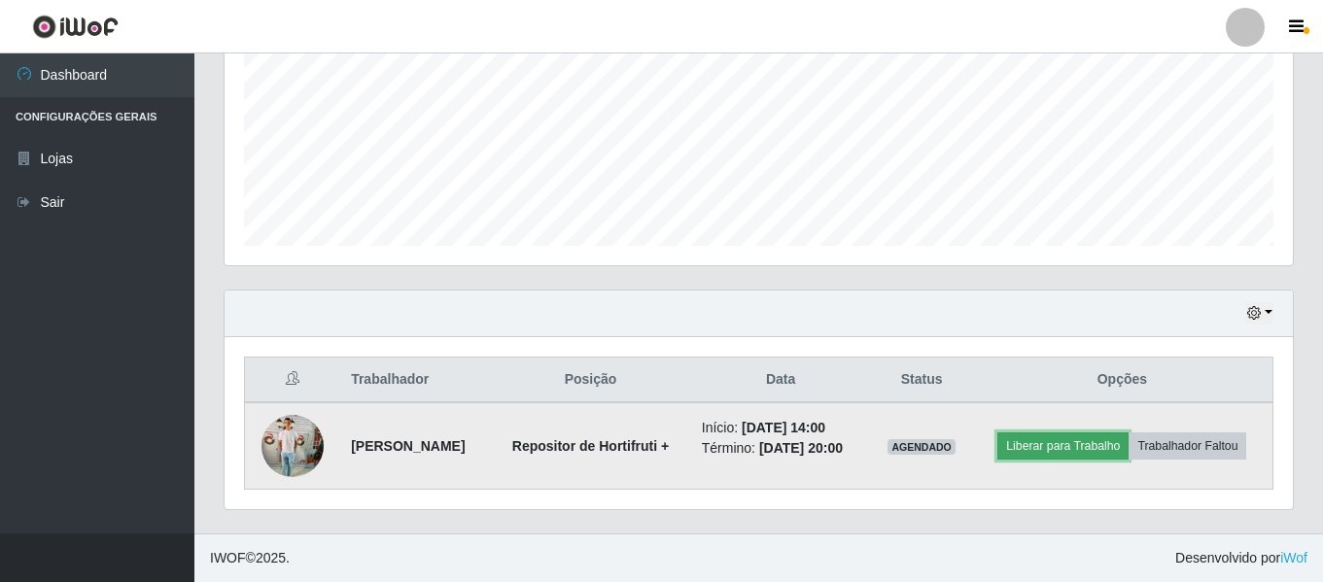
click at [1129, 433] on button "Liberar para Trabalho" at bounding box center [1062, 446] width 131 height 27
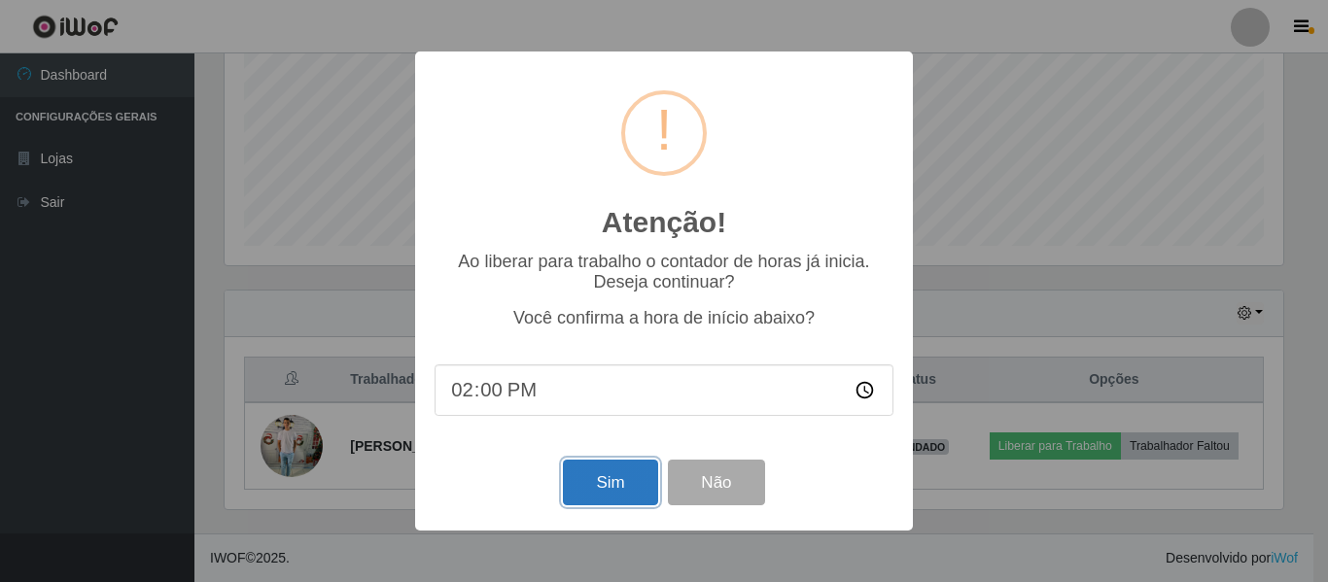
click at [611, 484] on button "Sim" at bounding box center [610, 483] width 94 height 46
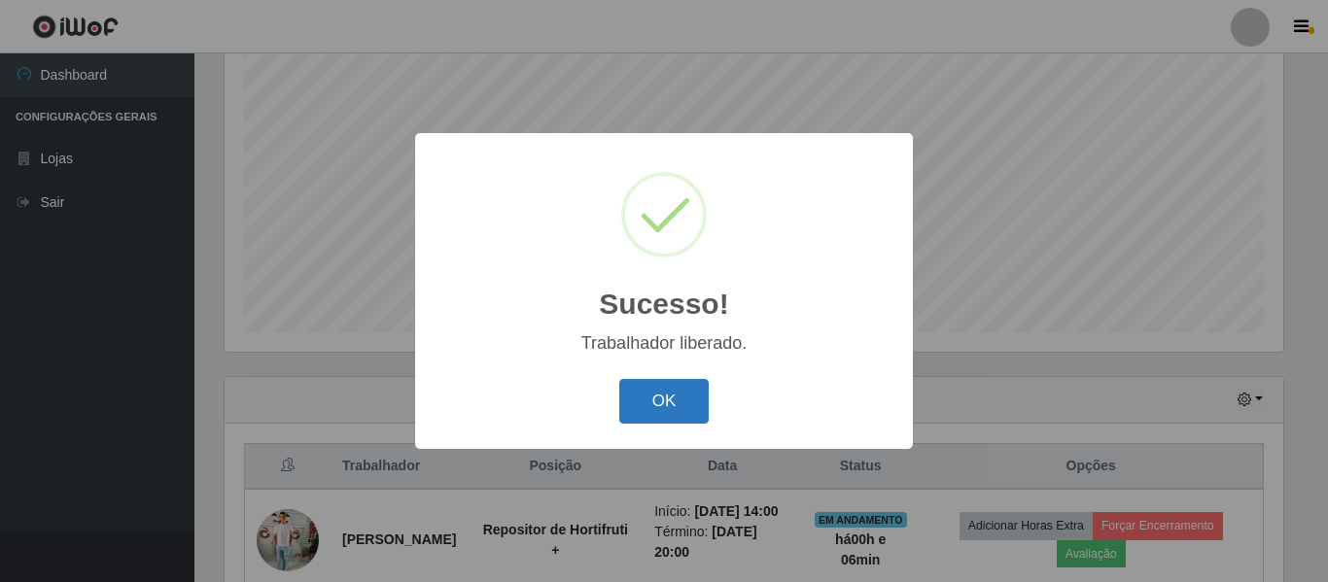
click at [693, 404] on button "OK" at bounding box center [664, 402] width 90 height 46
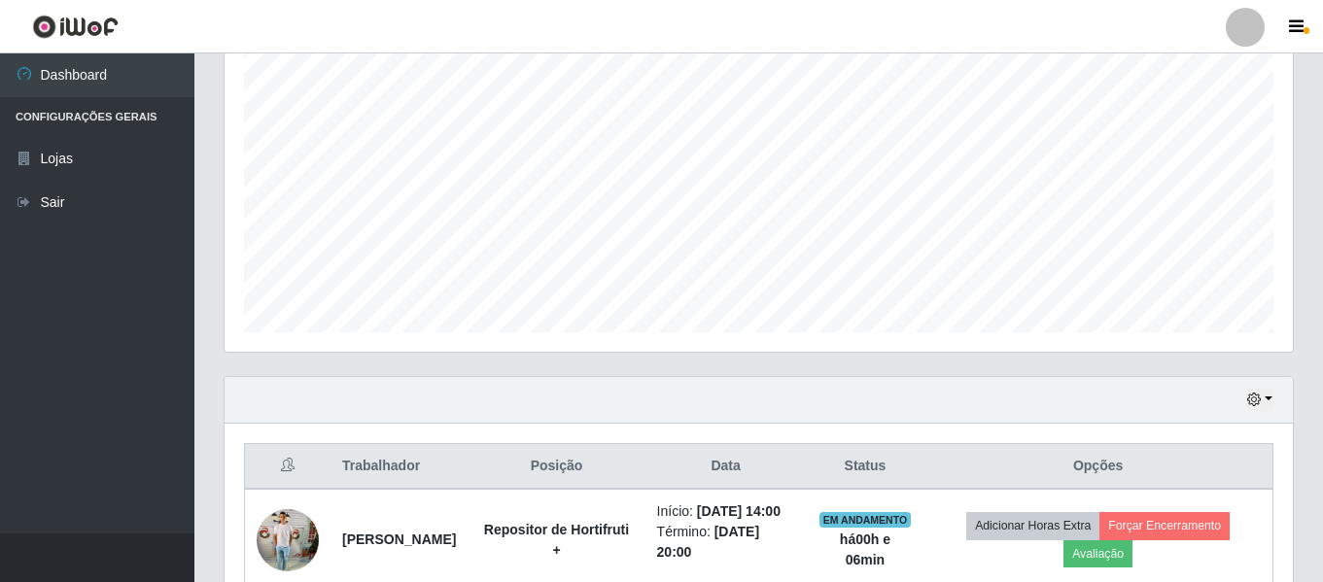
scroll to position [403, 1068]
